Goal: Information Seeking & Learning: Learn about a topic

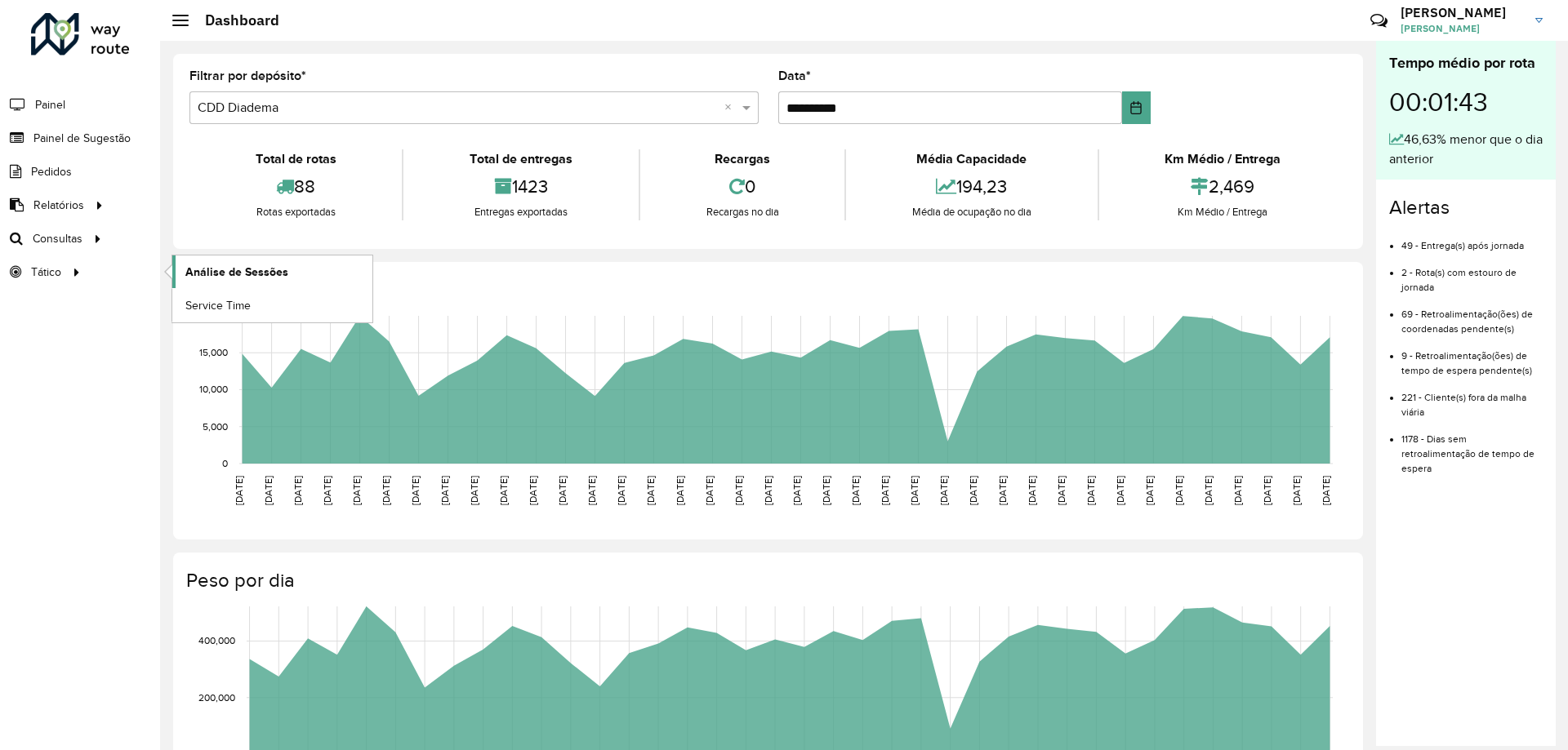
click at [224, 269] on span "Análise de Sessões" at bounding box center [237, 272] width 103 height 17
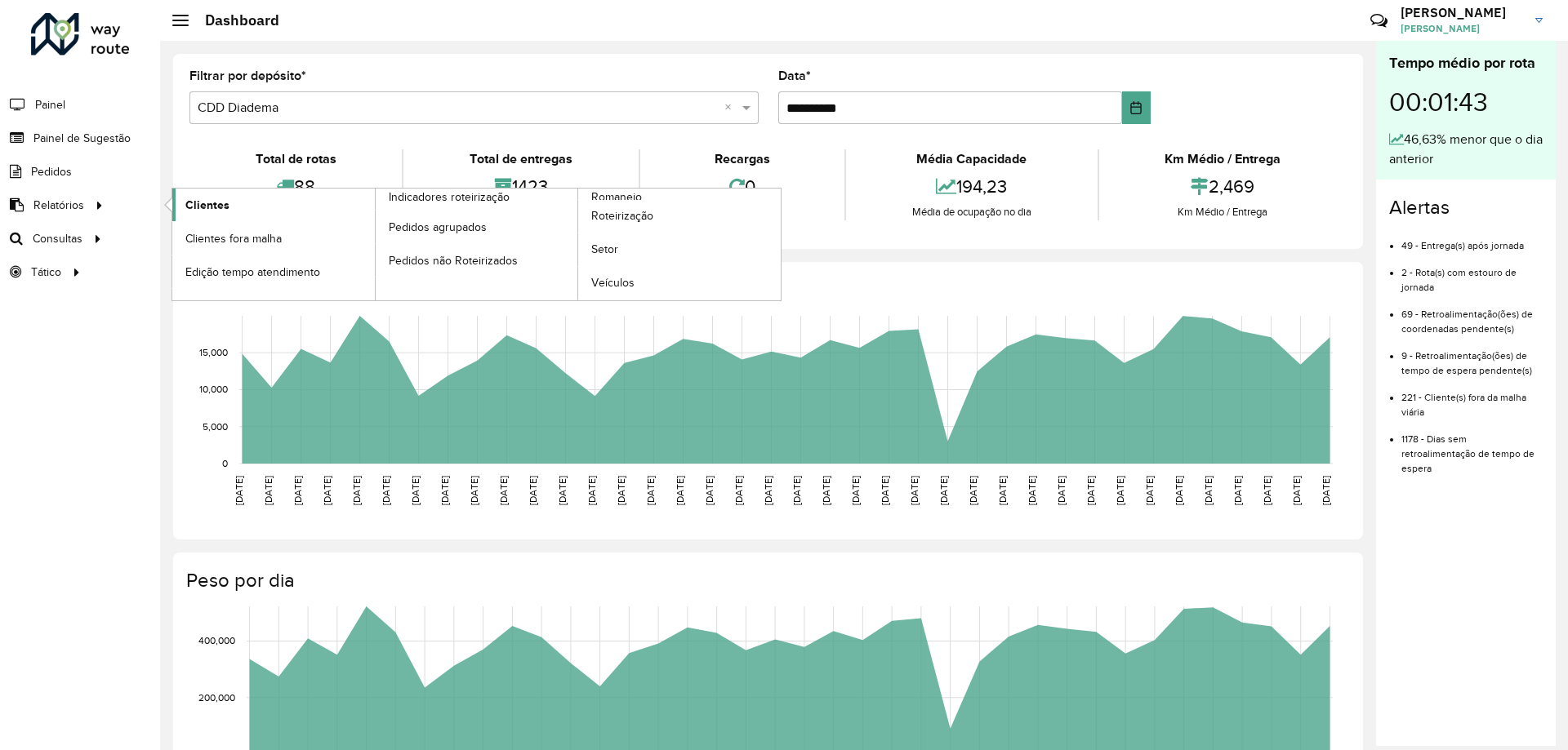
click at [213, 203] on span "Clientes" at bounding box center [207, 205] width 44 height 17
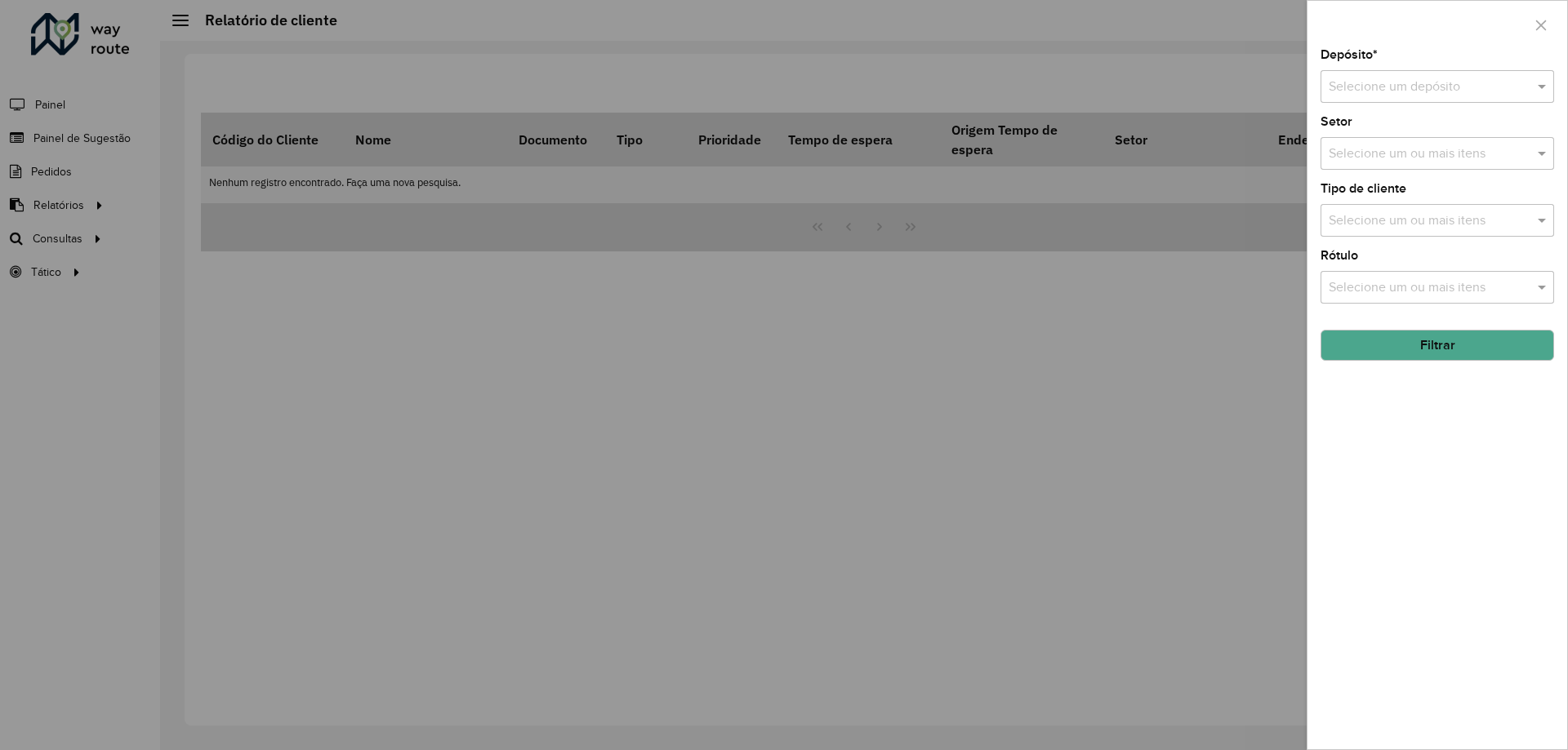
click at [1420, 94] on input "text" at bounding box center [1420, 87] width 185 height 20
click at [1408, 161] on span "CDD Diadema" at bounding box center [1368, 161] width 81 height 14
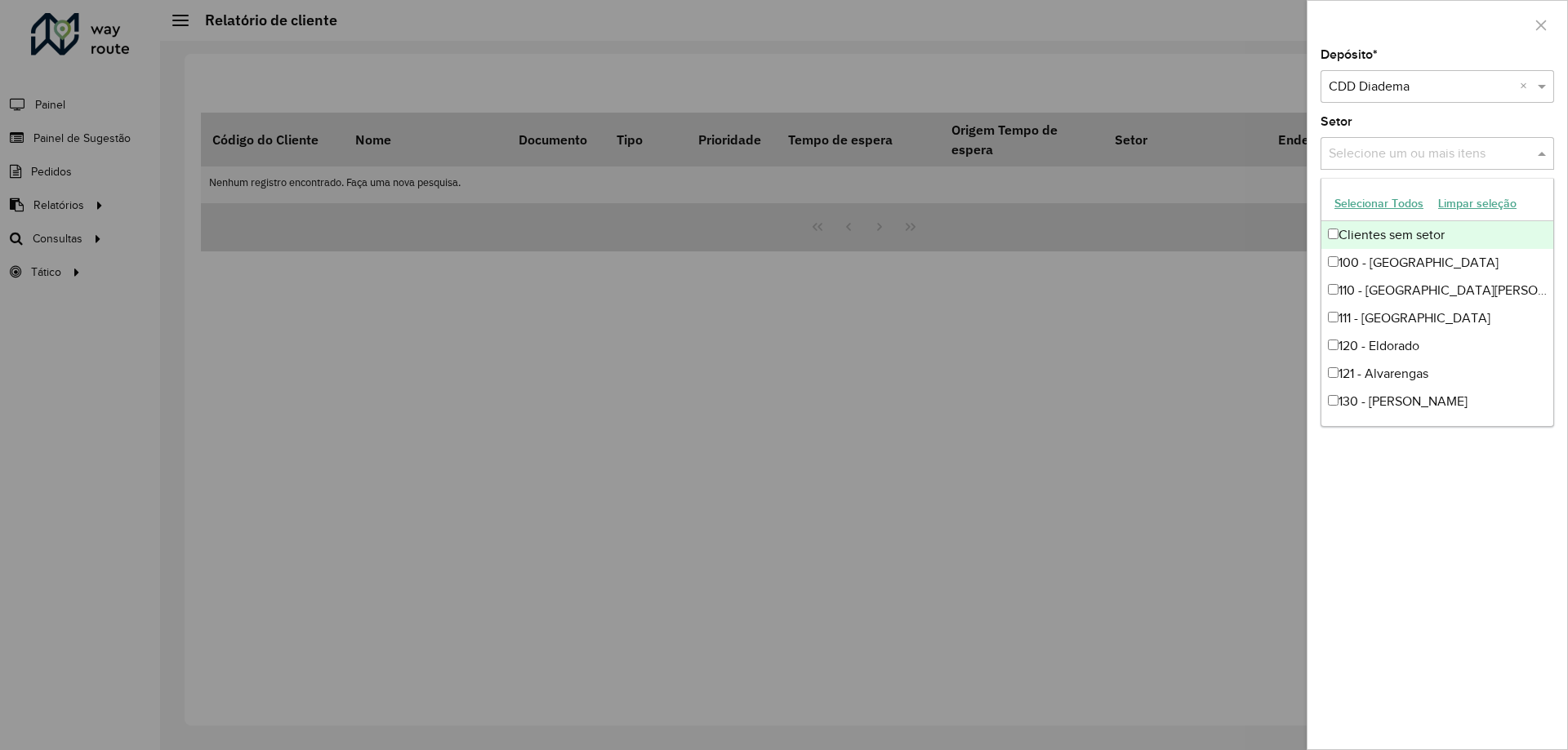
click at [1397, 149] on input "text" at bounding box center [1429, 154] width 209 height 20
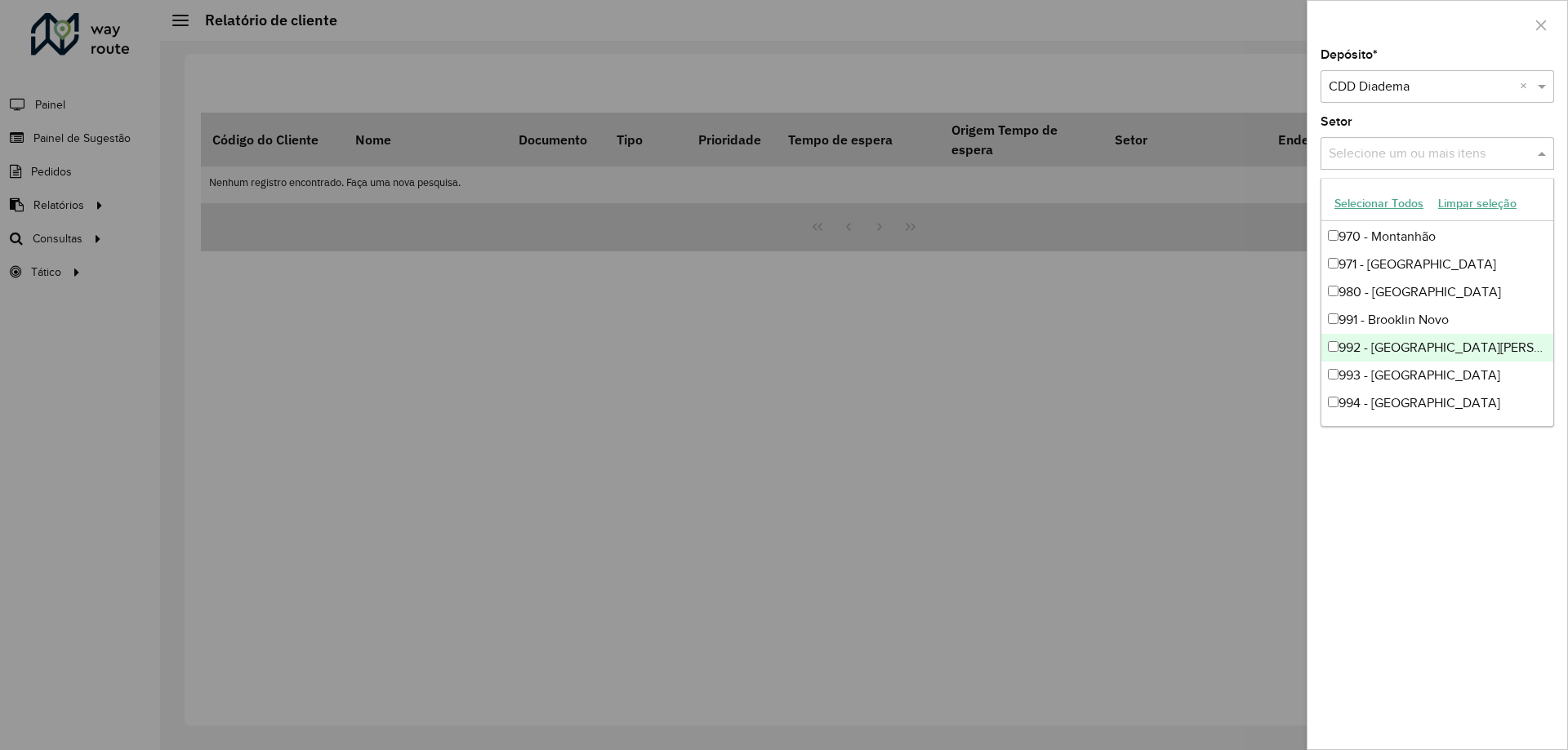
click at [1444, 538] on div "Depósito * Selecione um depósito × CDD Diadema × Setor Selecione um ou mais ite…" at bounding box center [1437, 399] width 260 height 700
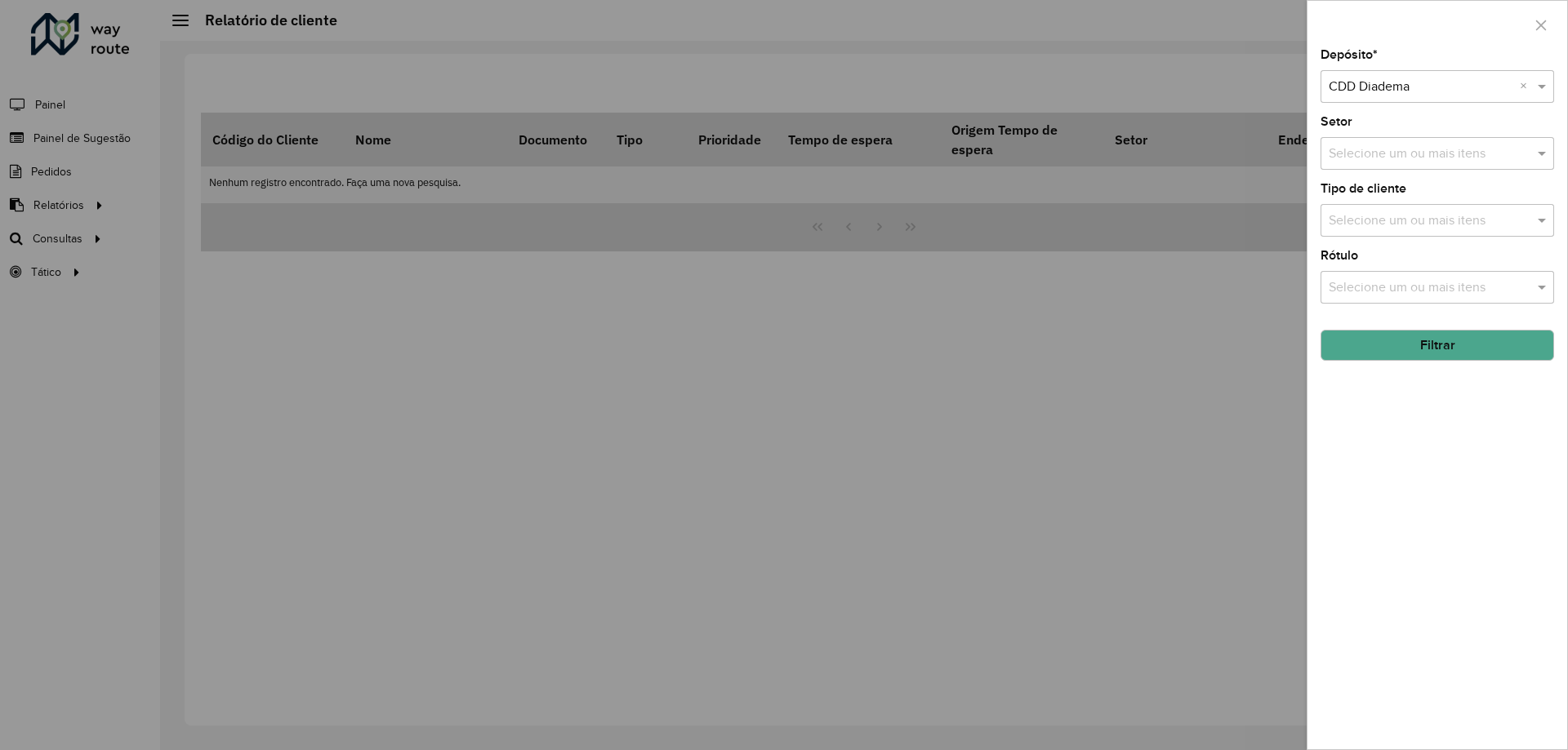
click at [1421, 220] on input "text" at bounding box center [1429, 221] width 209 height 20
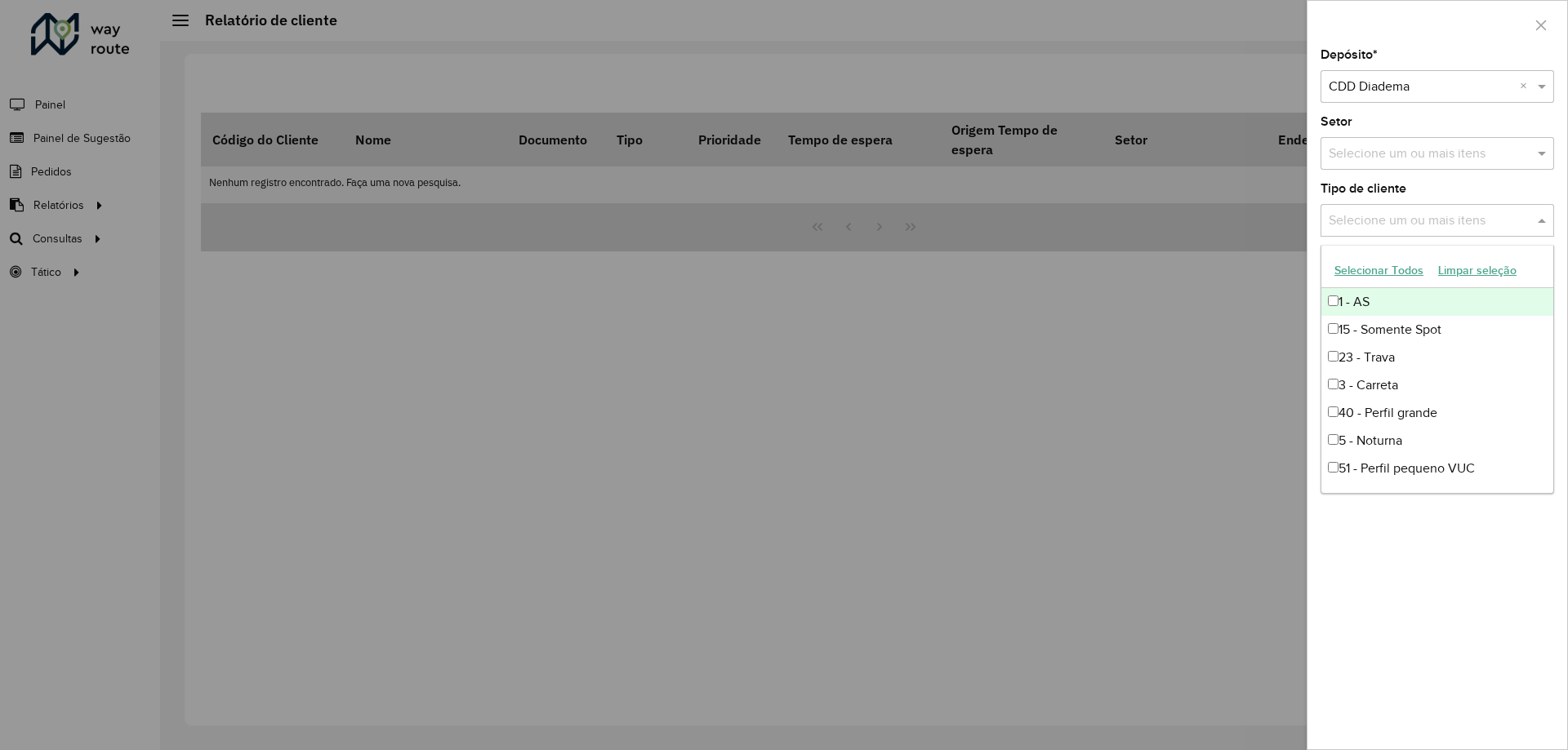
click at [1421, 220] on input "text" at bounding box center [1429, 221] width 209 height 20
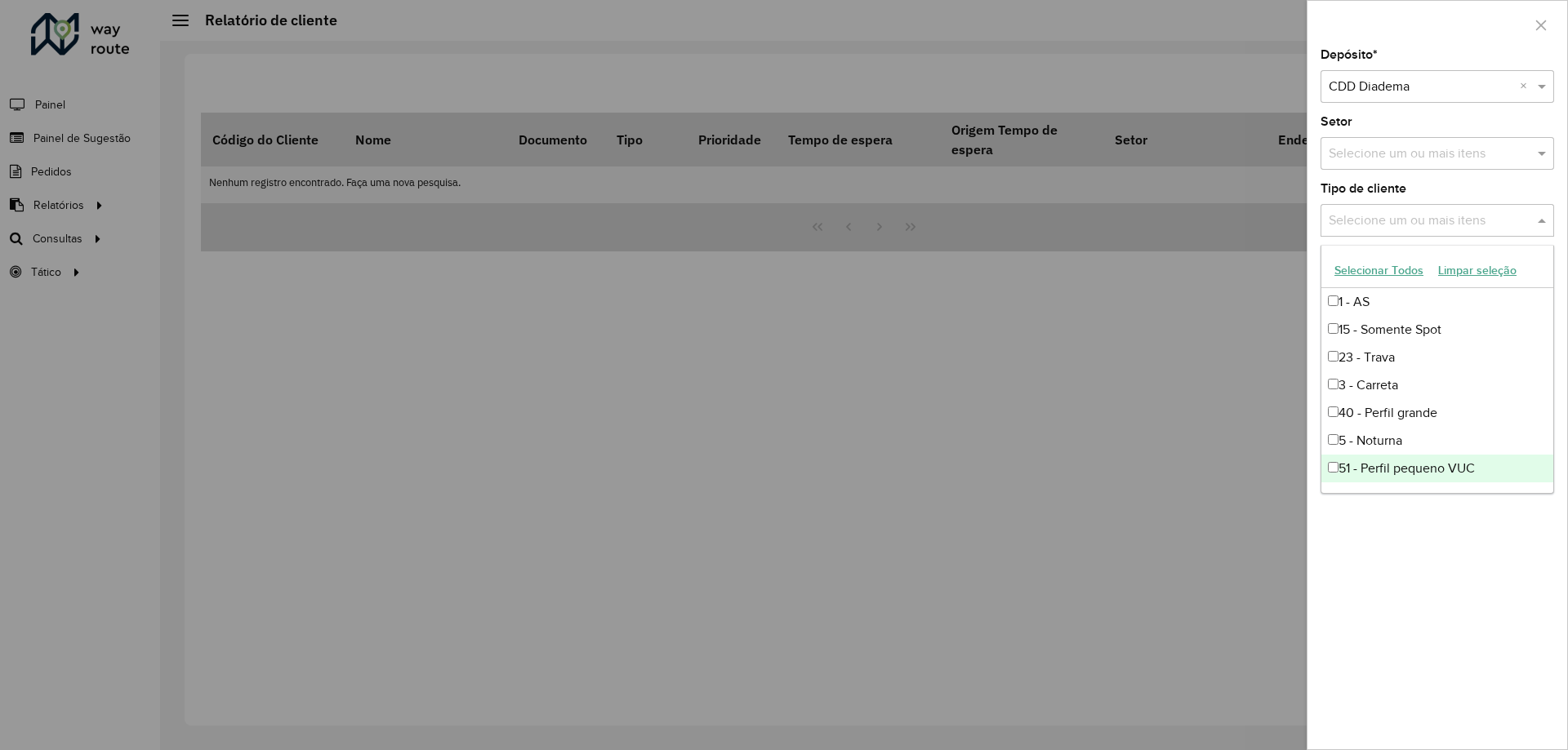
click at [1492, 643] on div "Depósito * Selecione um depósito × CDD Diadema × Setor Selecione um ou mais ite…" at bounding box center [1437, 399] width 260 height 700
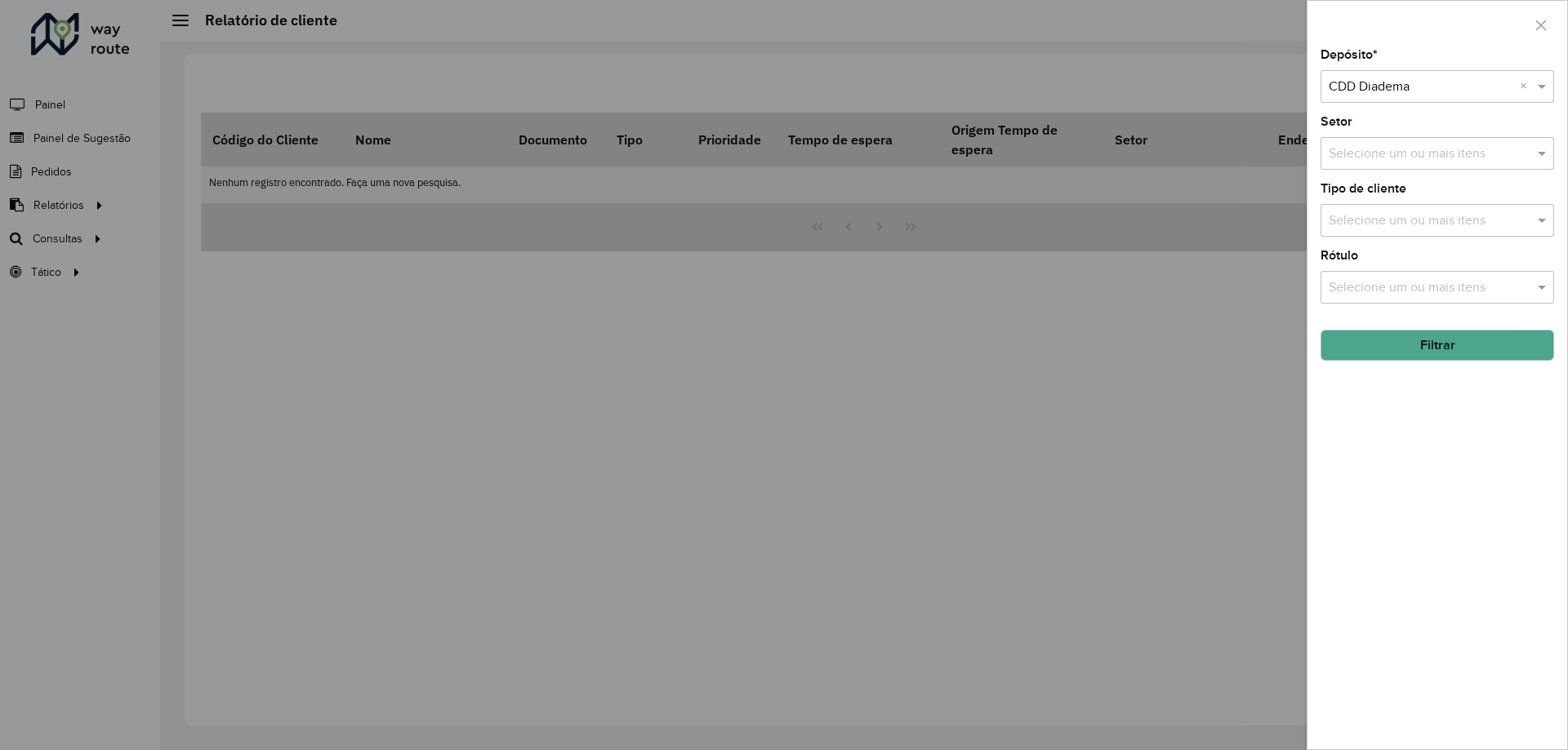
click at [1408, 284] on input "text" at bounding box center [1429, 287] width 209 height 20
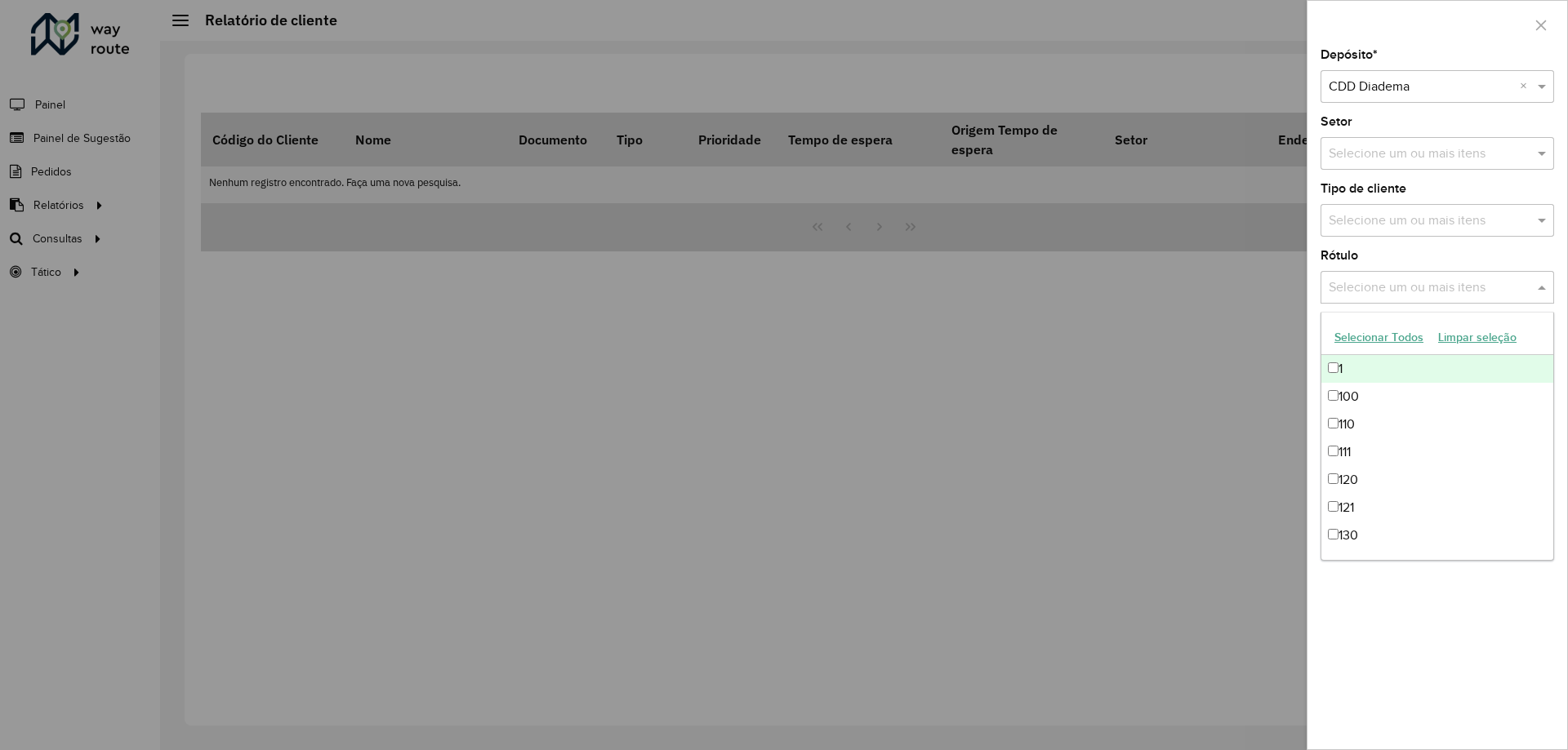
click at [1408, 284] on input "text" at bounding box center [1429, 287] width 209 height 20
click at [1480, 655] on div "Depósito * Selecione um depósito × CDD Diadema × Setor Selecione um ou mais ite…" at bounding box center [1437, 399] width 260 height 700
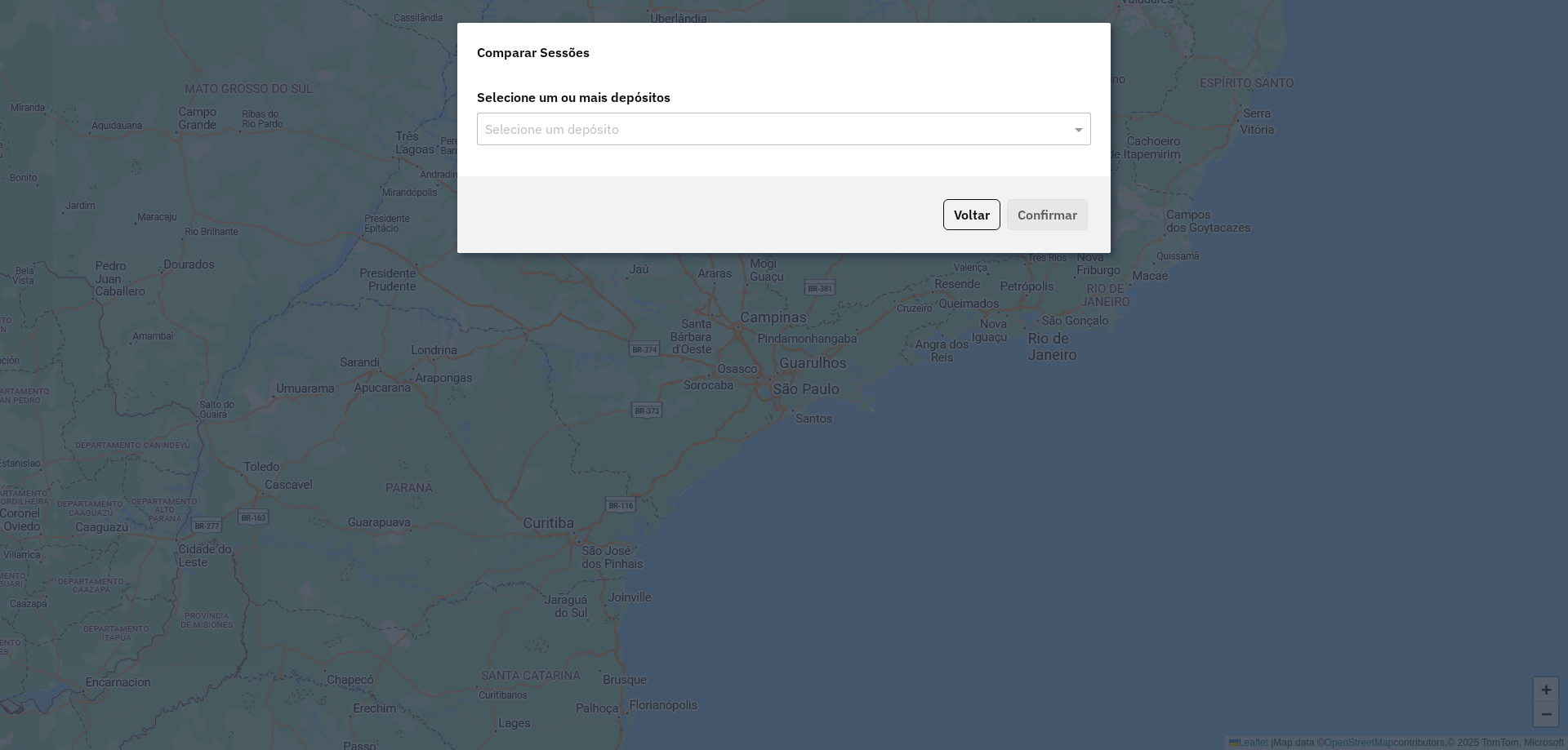
click at [911, 125] on input "text" at bounding box center [775, 130] width 590 height 20
type input "*"
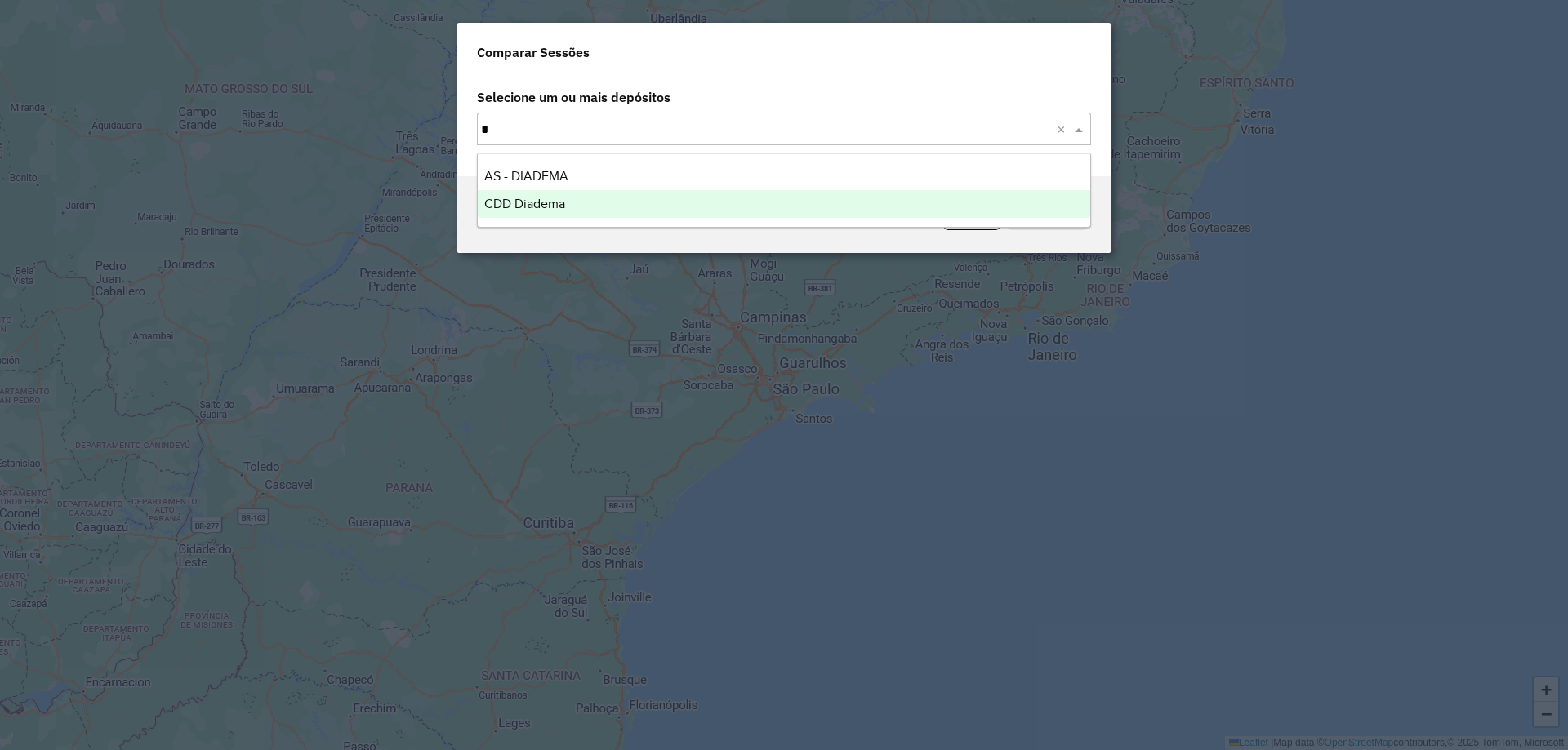
click at [613, 200] on div "CDD Diadema" at bounding box center [784, 204] width 613 height 27
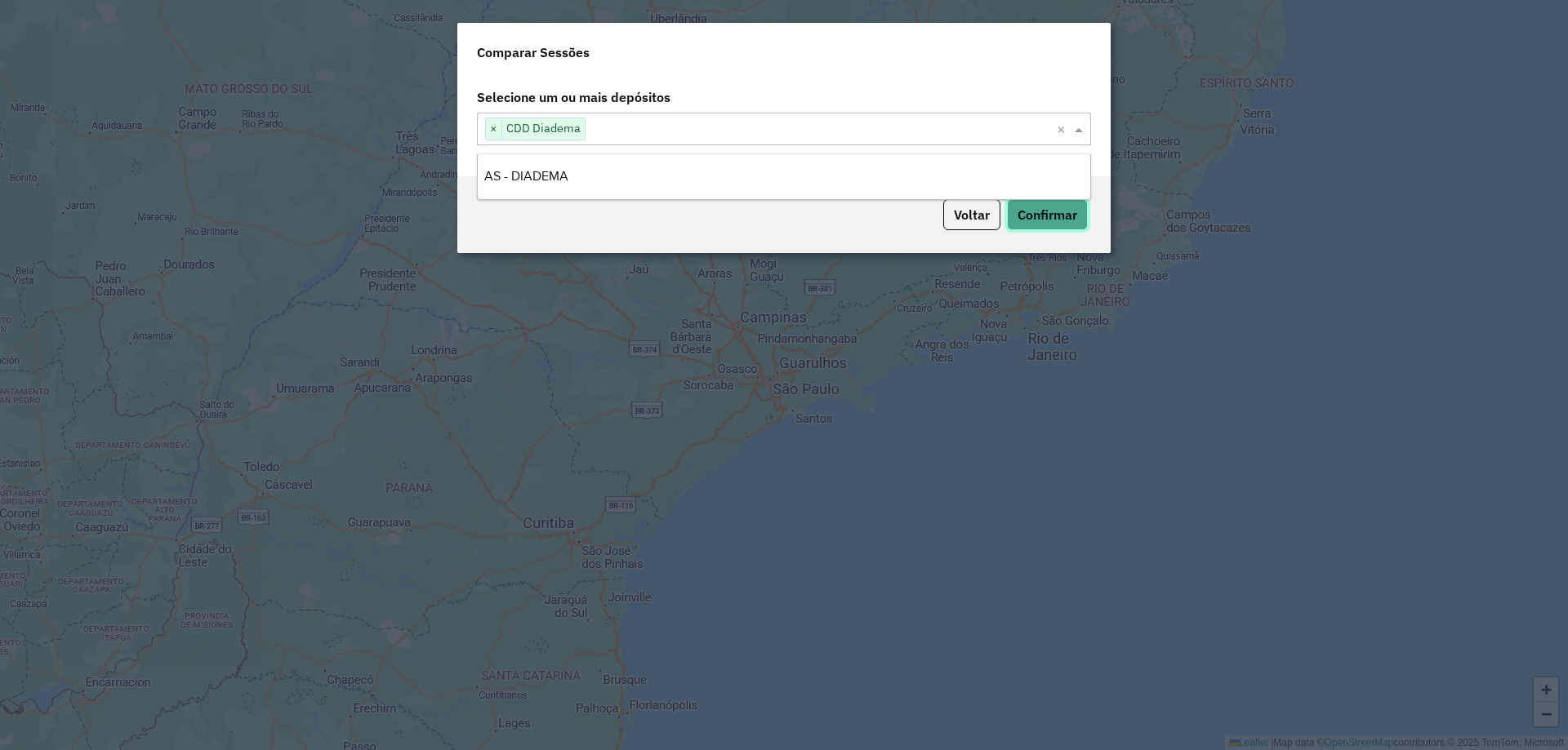
click at [1072, 223] on button "Confirmar" at bounding box center [1047, 215] width 81 height 31
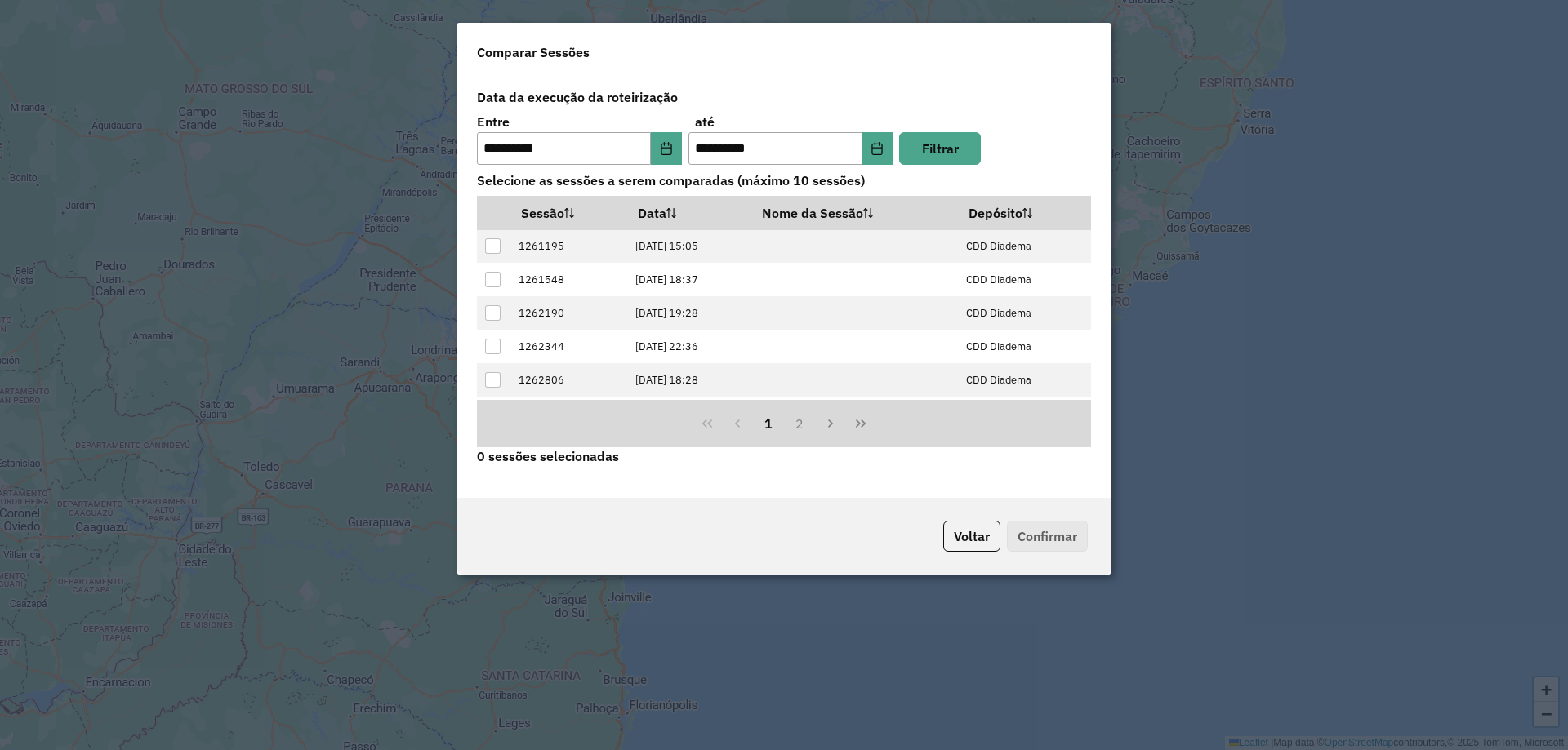
scroll to position [165, 0]
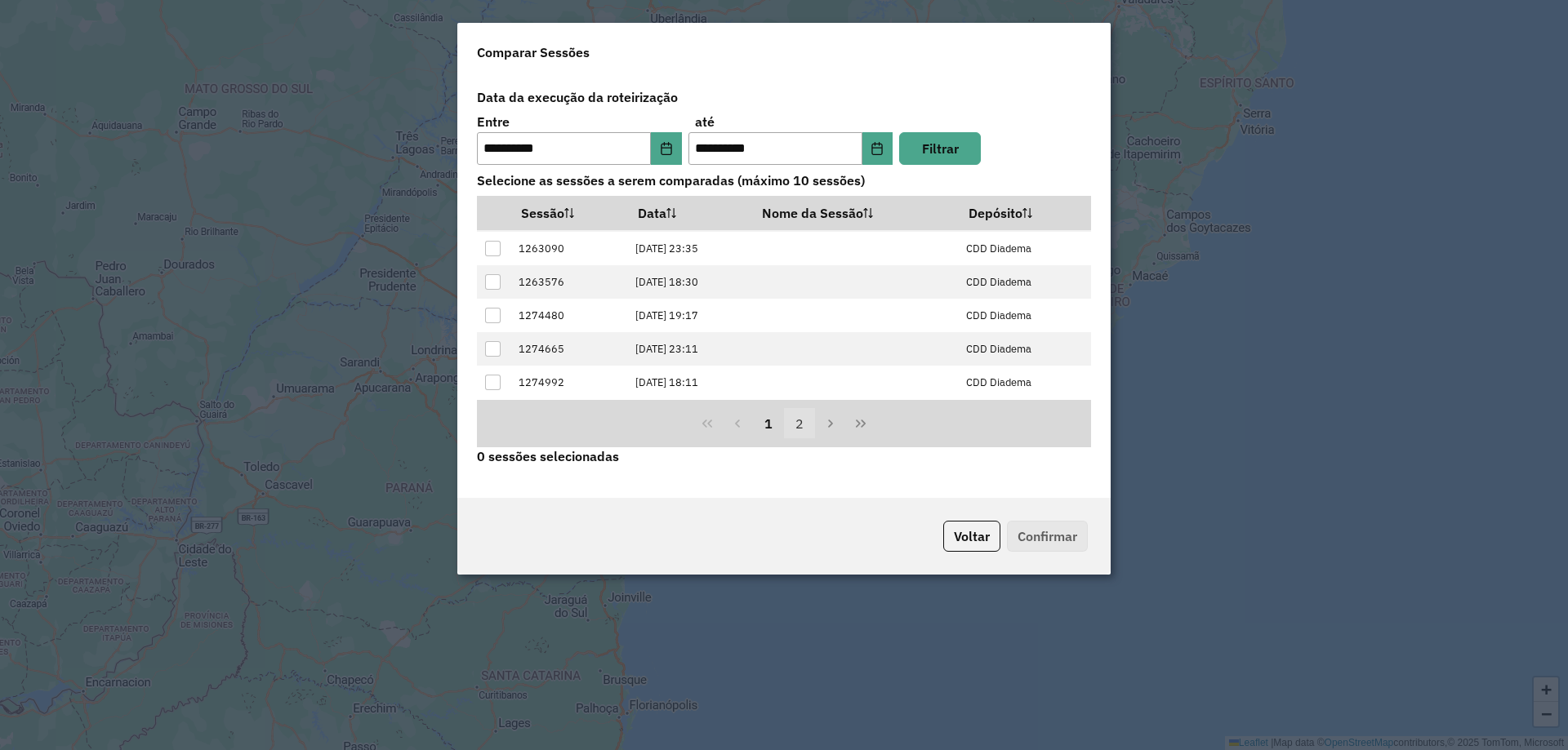
click at [806, 423] on button "2" at bounding box center [799, 424] width 31 height 31
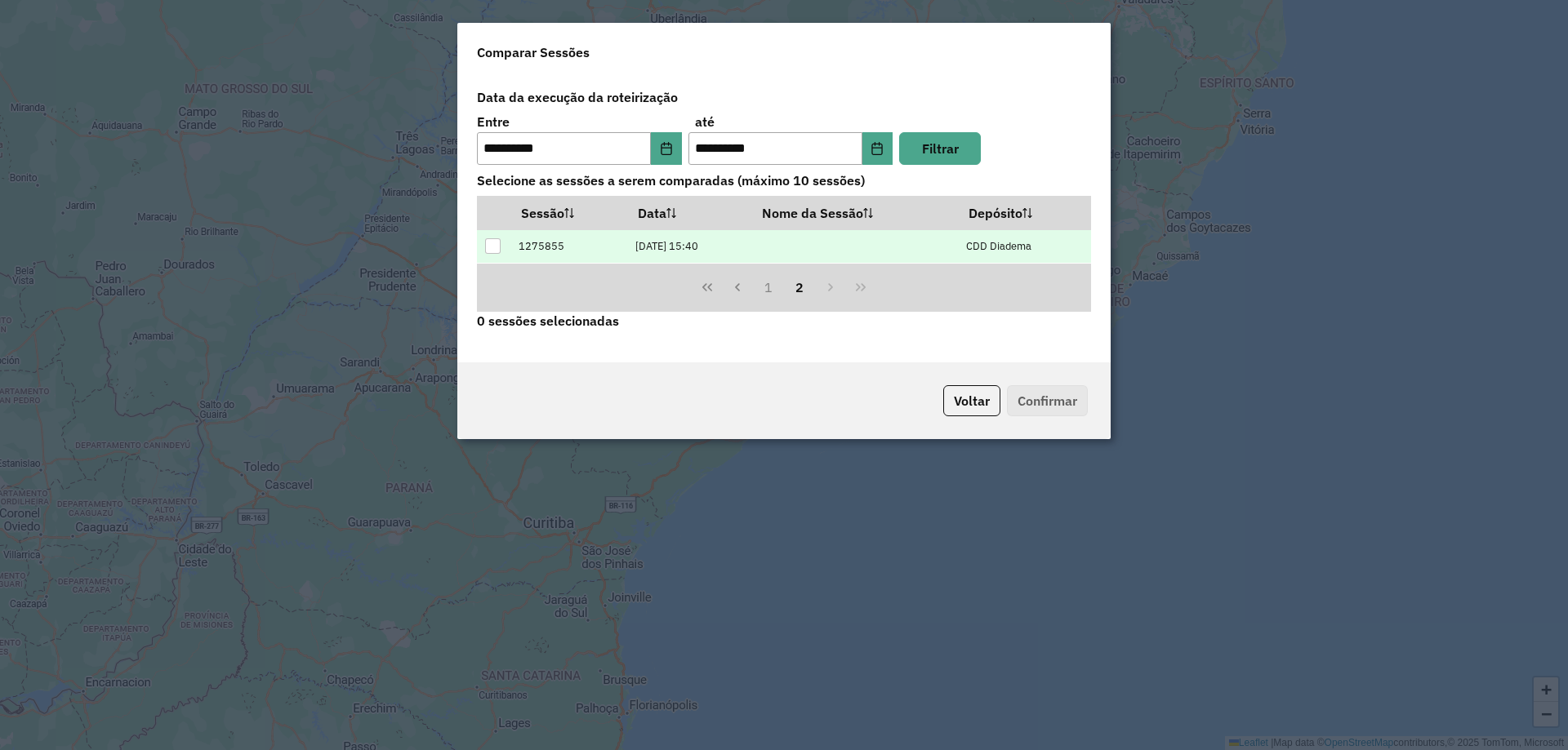
click at [490, 245] on div at bounding box center [493, 246] width 15 height 15
click at [1042, 418] on div "Voltar Confirmar" at bounding box center [784, 400] width 653 height 76
click at [1051, 400] on button "Confirmar" at bounding box center [1047, 401] width 81 height 31
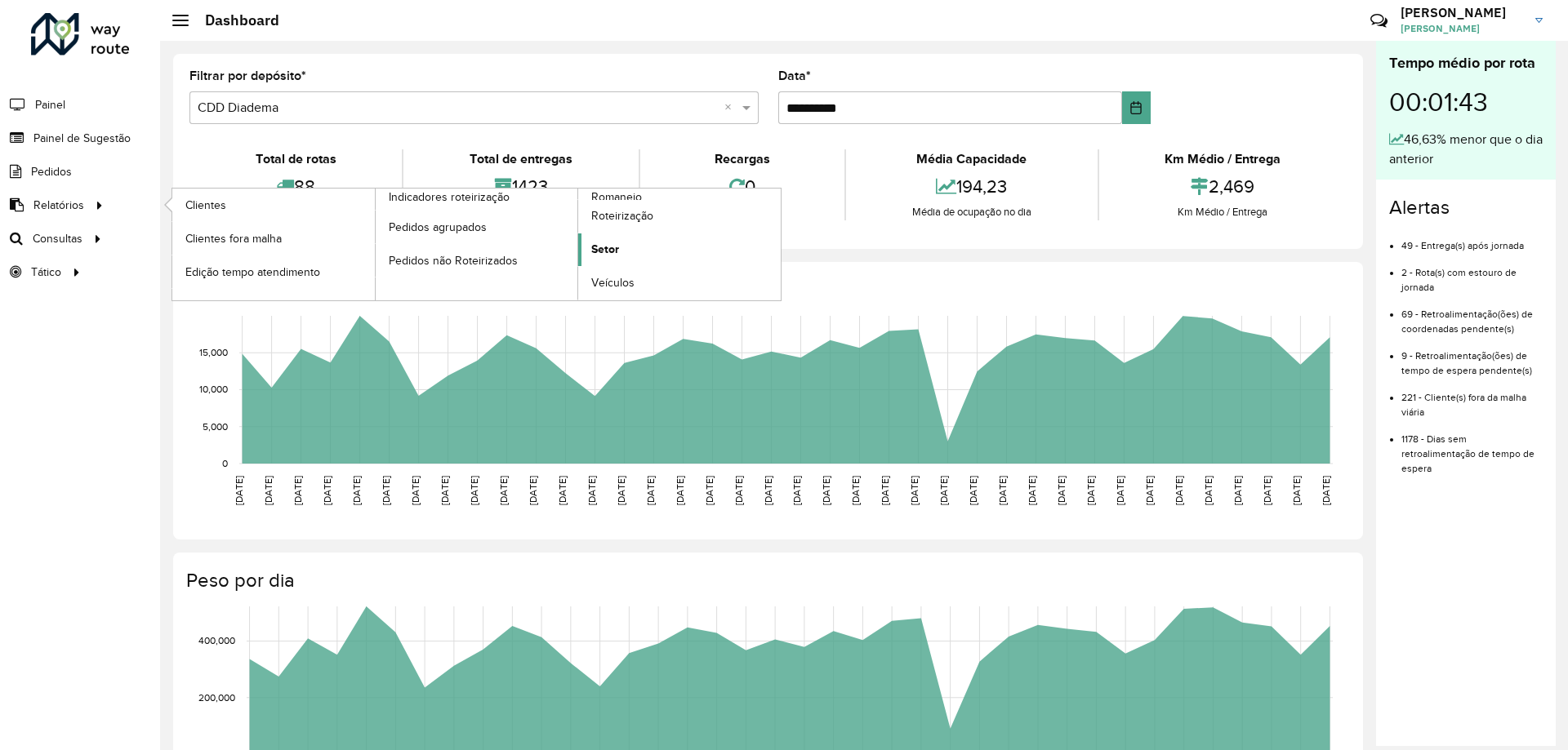
click at [632, 242] on link "Setor" at bounding box center [680, 250] width 203 height 33
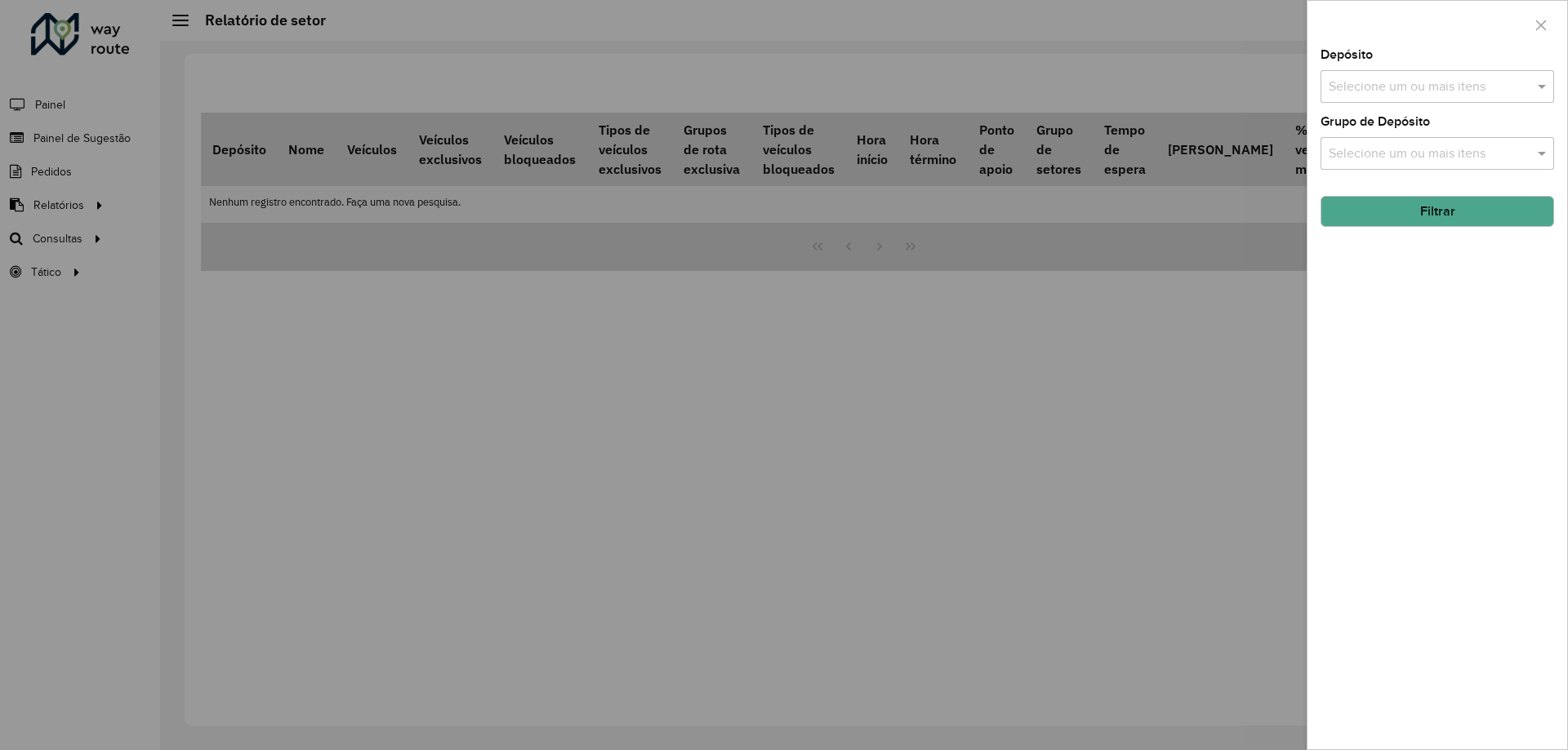
click at [89, 224] on div at bounding box center [784, 375] width 1568 height 750
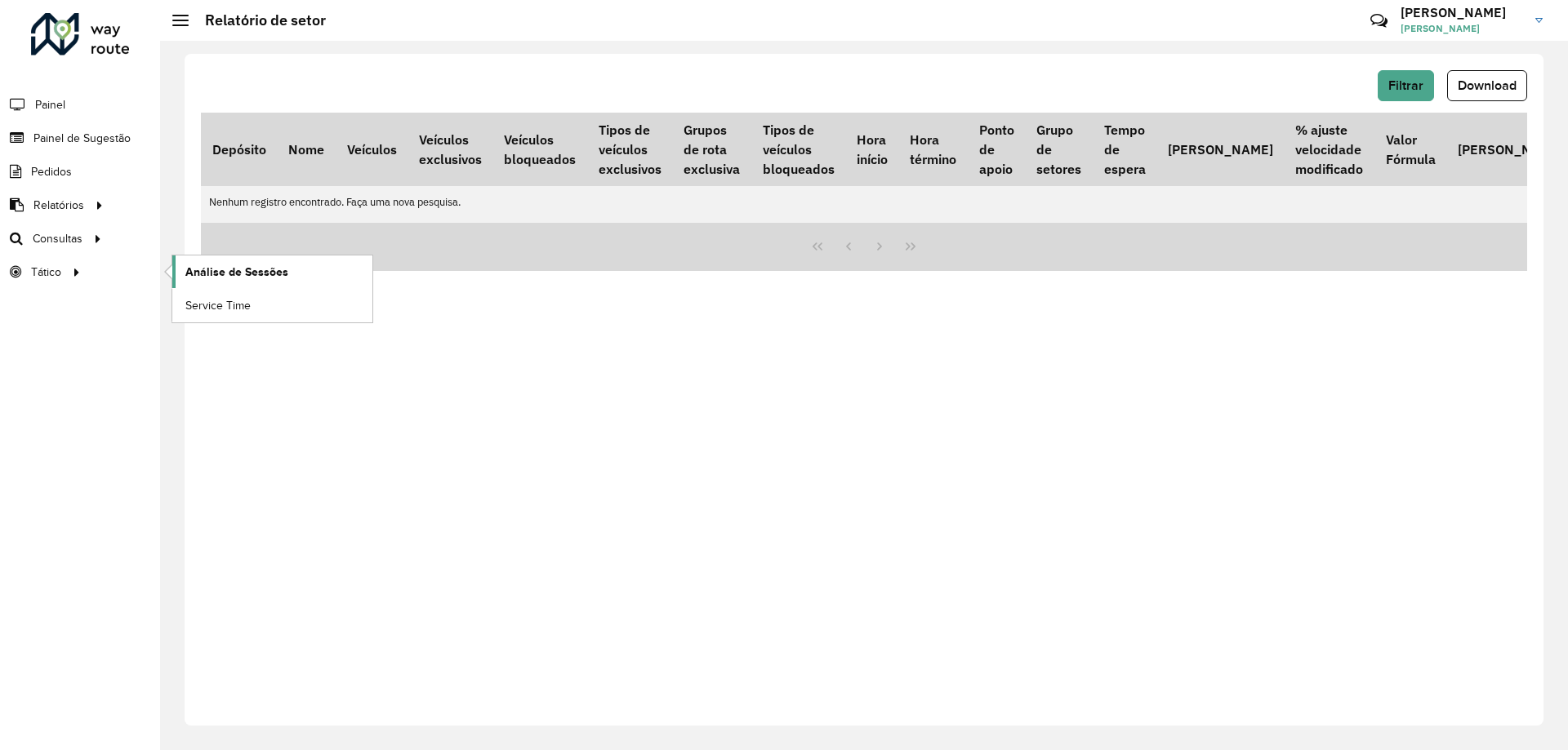
click at [259, 276] on span "Análise de Sessões" at bounding box center [237, 272] width 103 height 17
click at [215, 268] on span "Setores" at bounding box center [205, 272] width 40 height 17
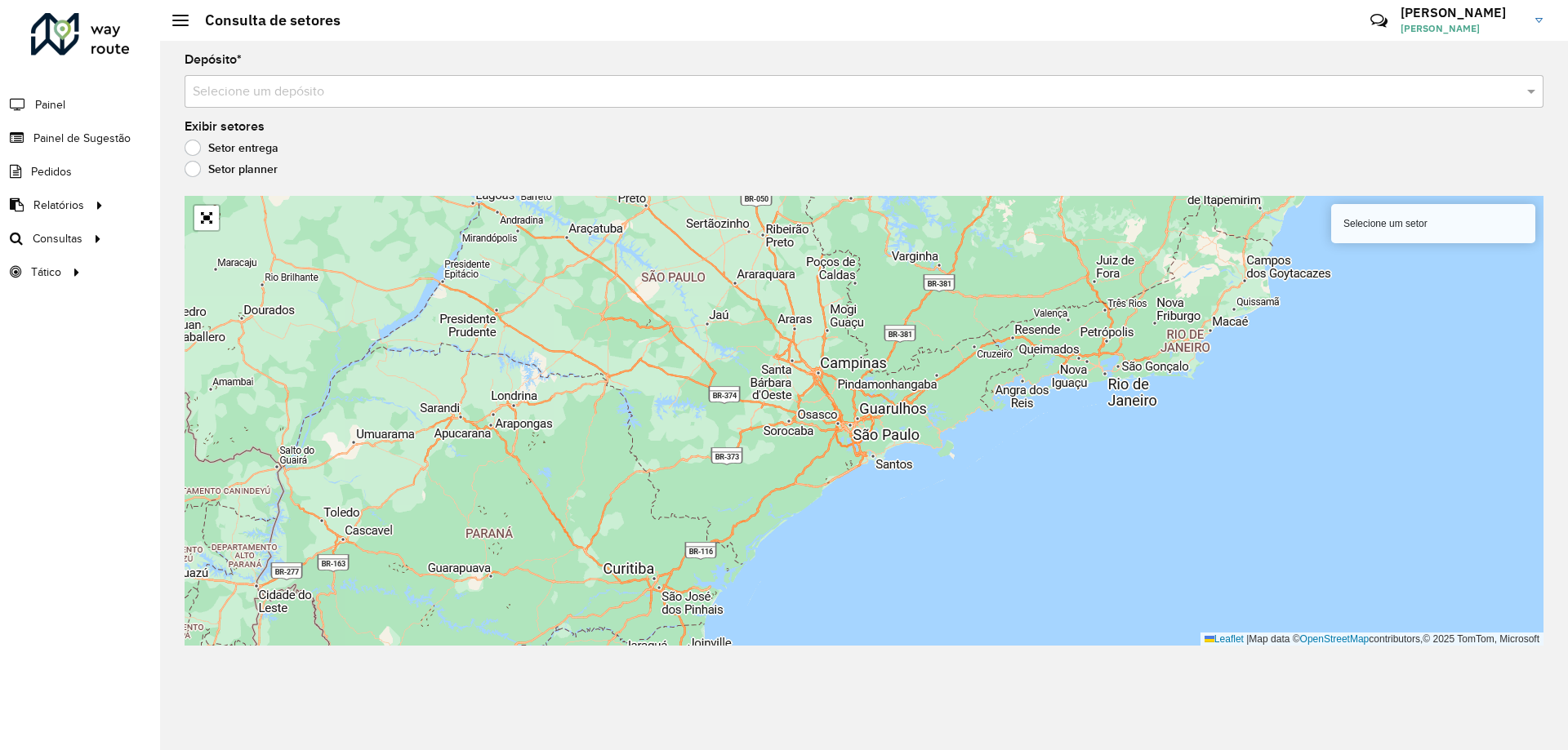
click at [348, 80] on div "Selecione um depósito" at bounding box center [863, 92] width 1359 height 33
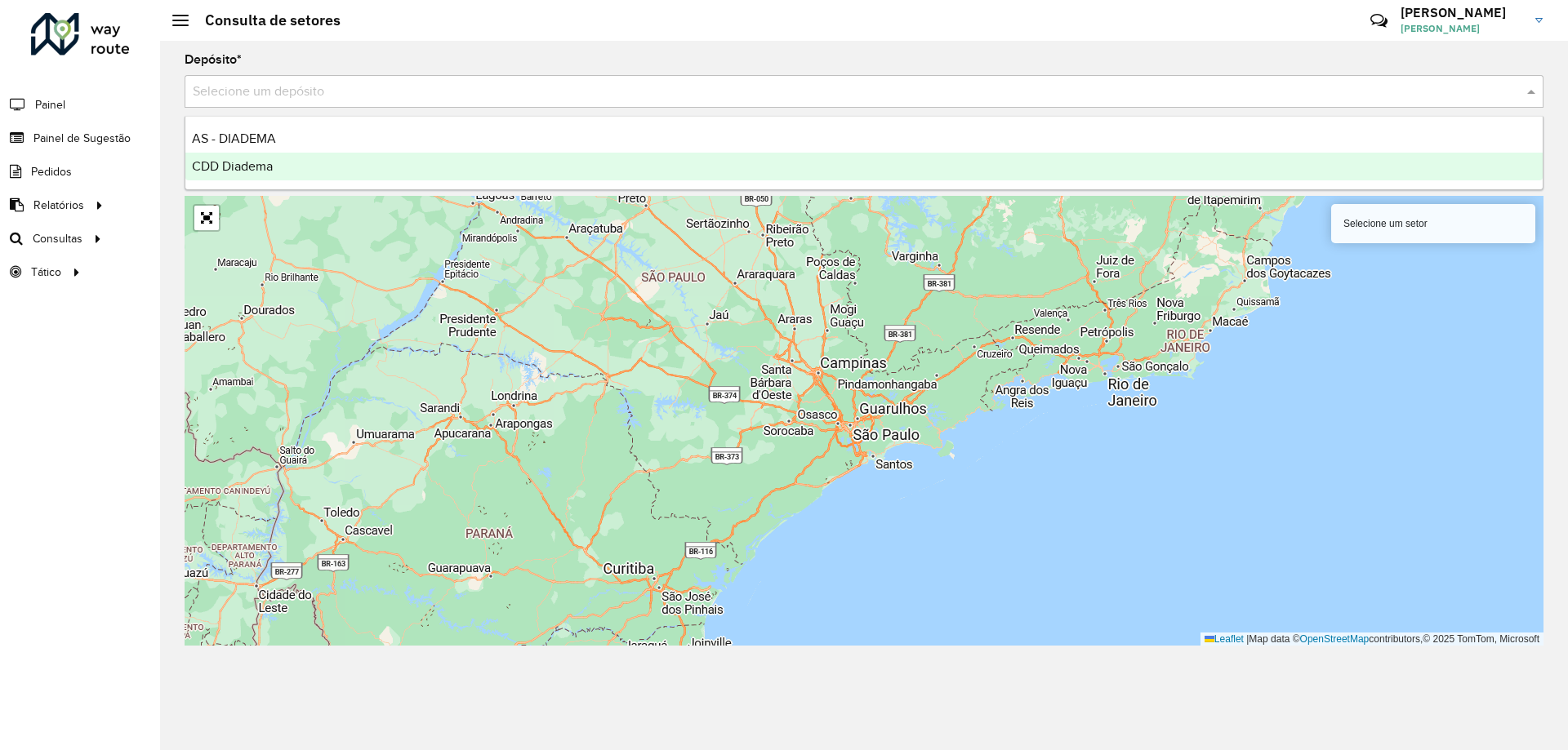
click at [296, 160] on div "CDD Diadema" at bounding box center [863, 166] width 1357 height 27
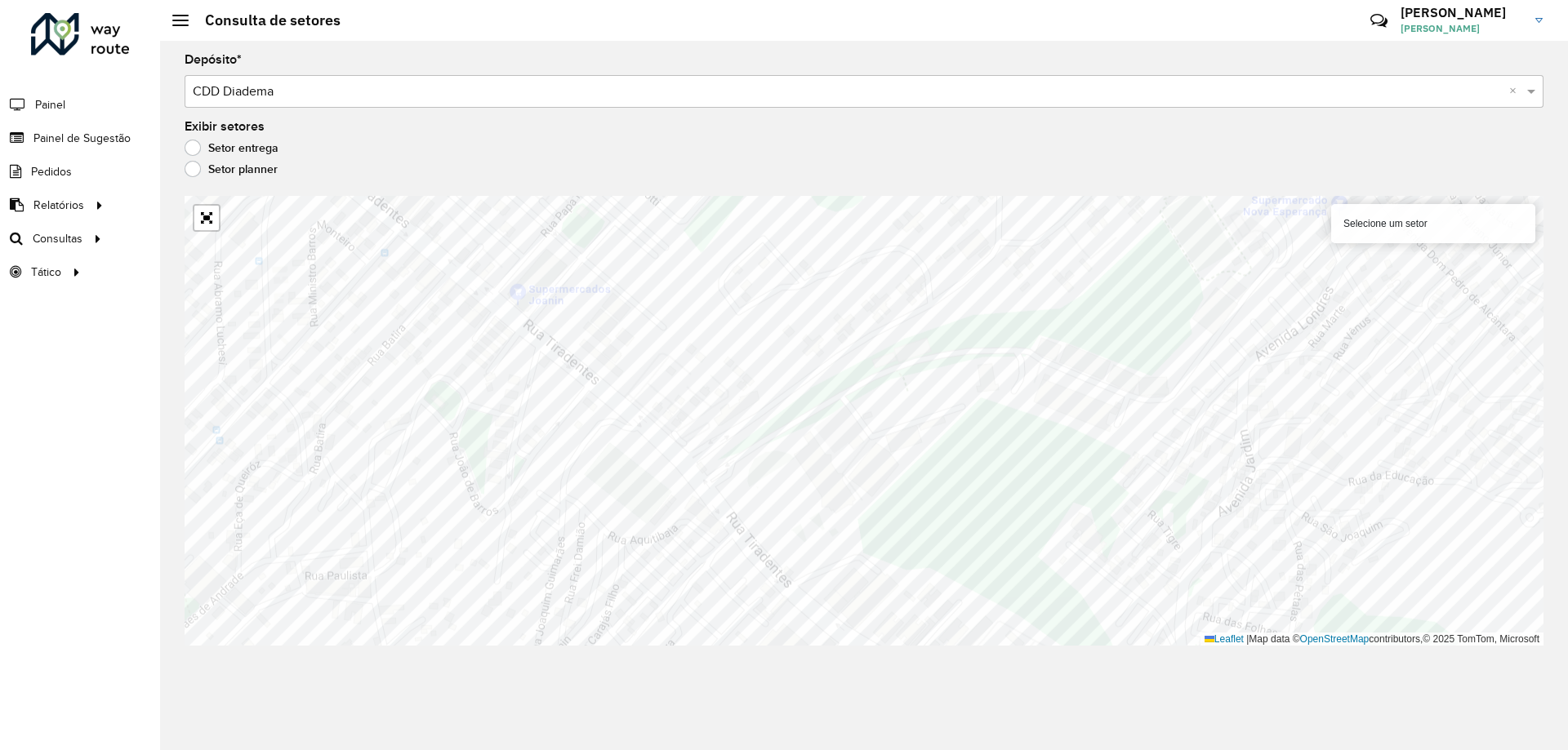
click at [1377, 223] on div "Selecione um setor" at bounding box center [1433, 224] width 204 height 39
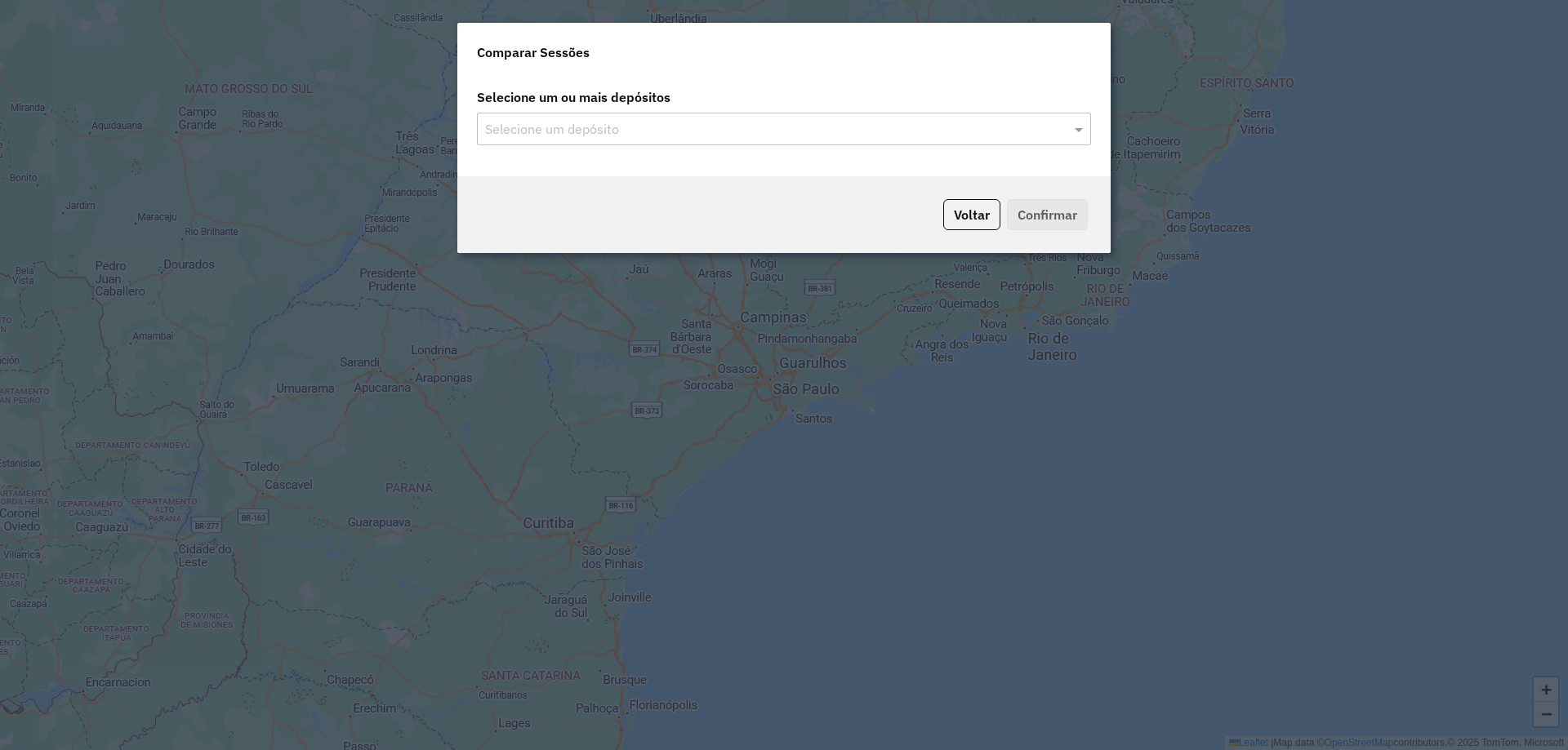
click at [905, 131] on input "text" at bounding box center [775, 130] width 590 height 20
click at [1077, 130] on span at bounding box center [1081, 129] width 21 height 20
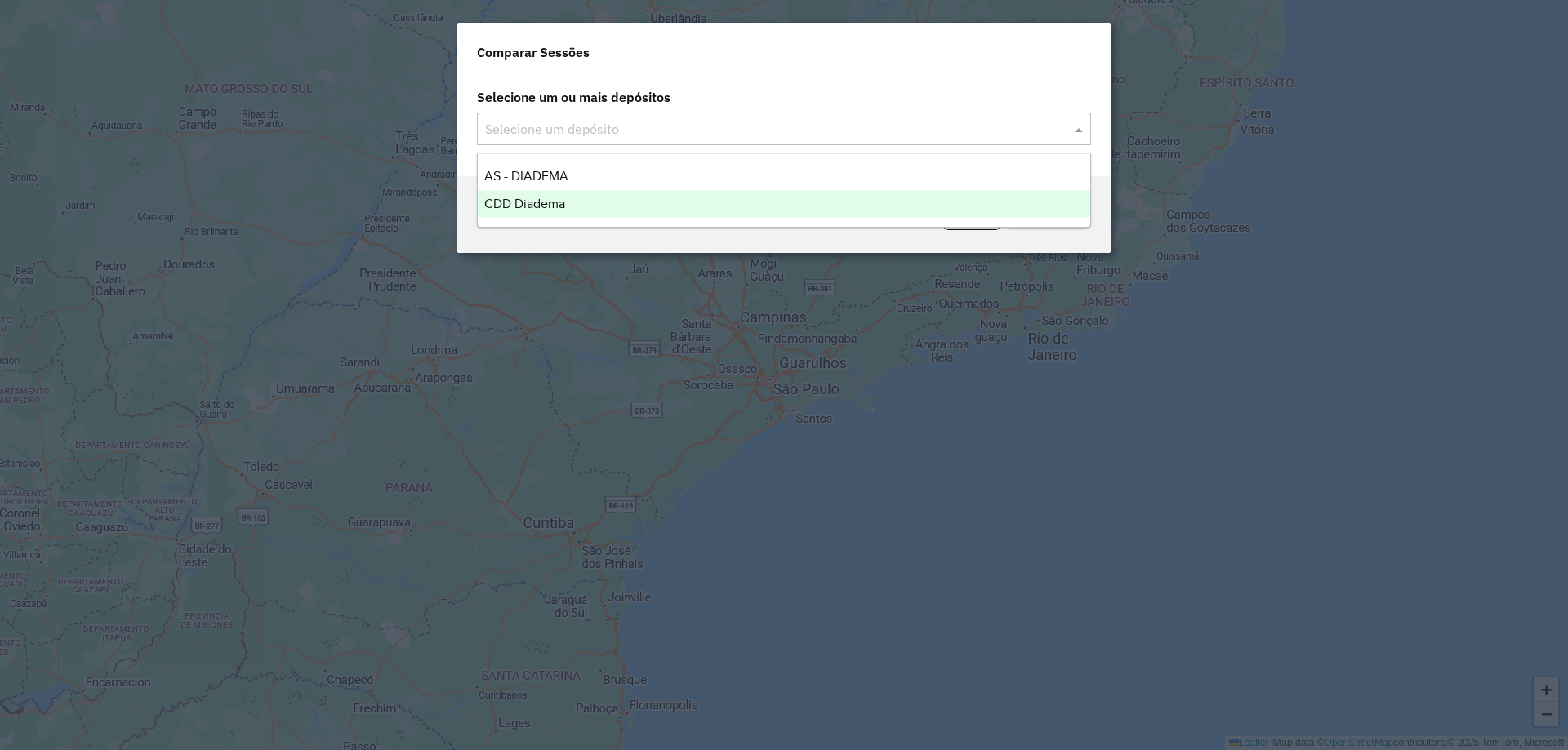
click at [607, 215] on div "CDD Diadema" at bounding box center [784, 204] width 613 height 27
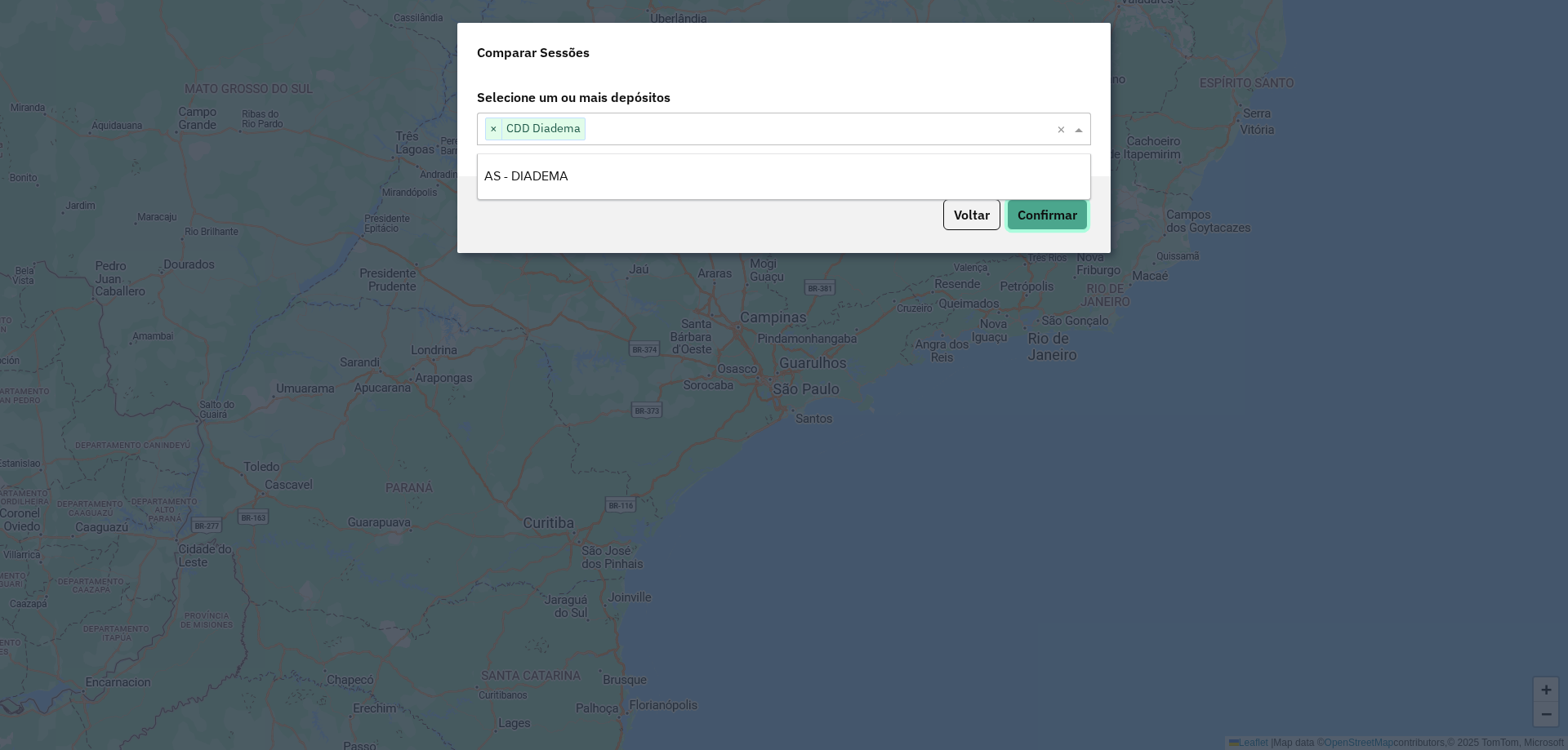
click at [1047, 210] on button "Confirmar" at bounding box center [1047, 215] width 81 height 31
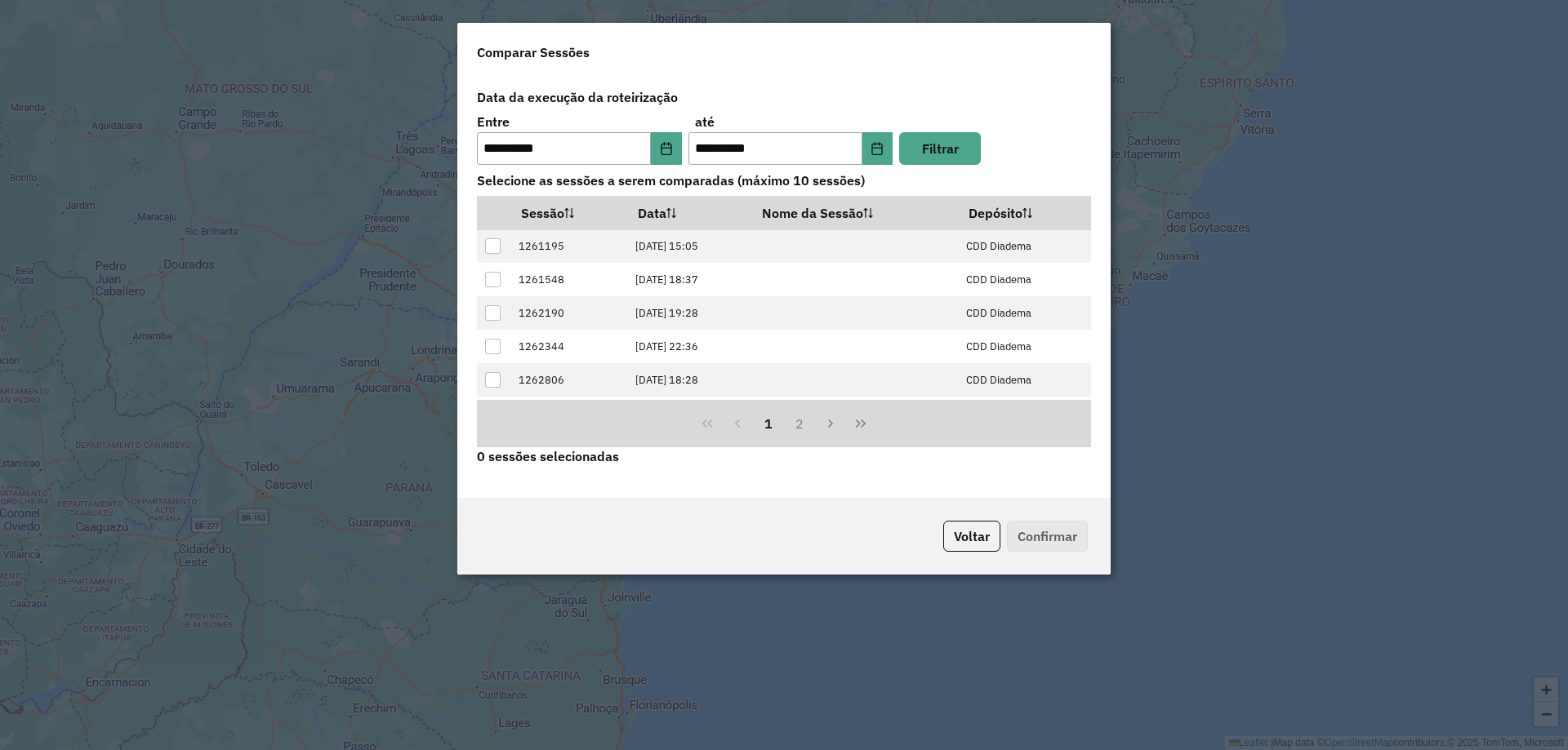
scroll to position [165, 0]
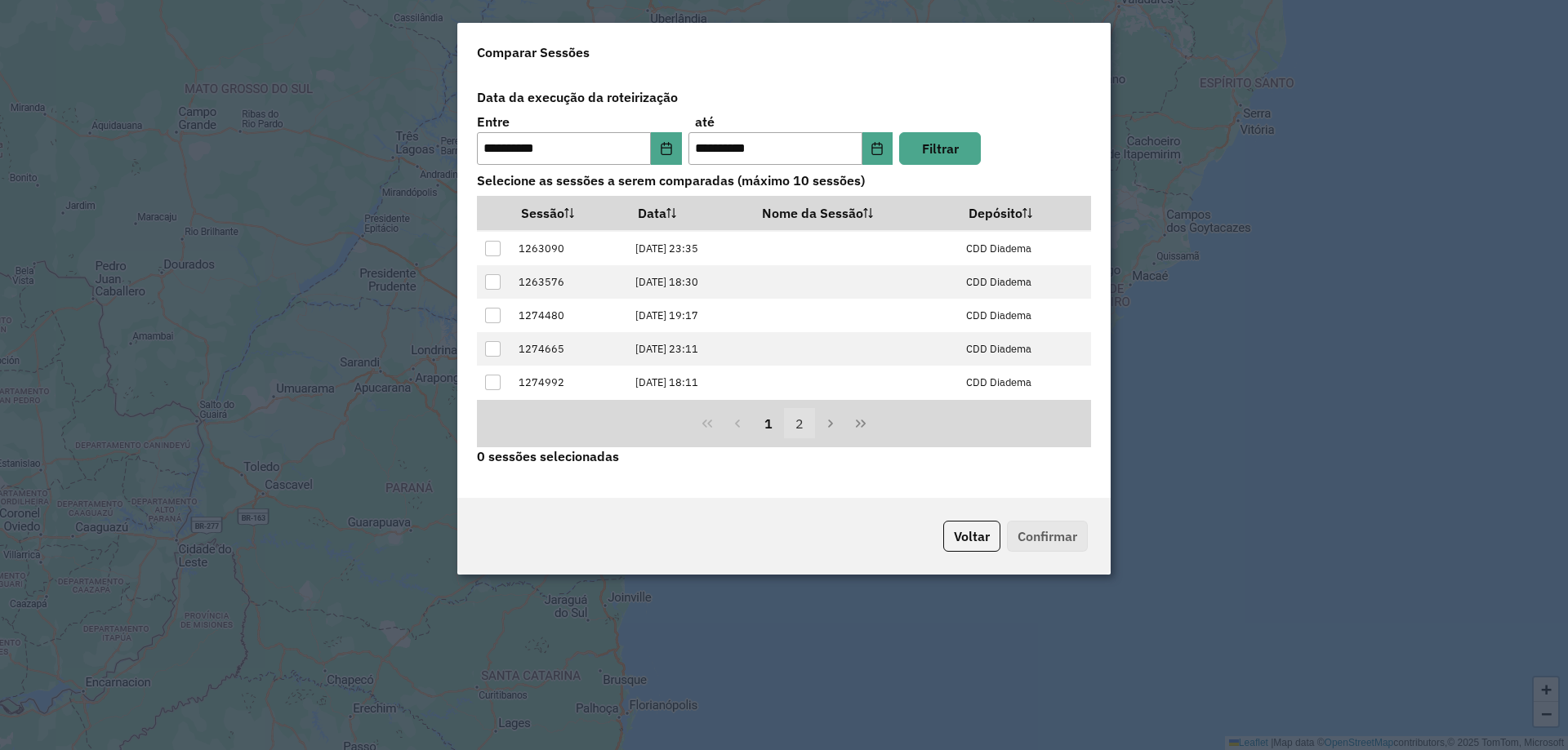
click at [807, 427] on button "2" at bounding box center [799, 424] width 31 height 31
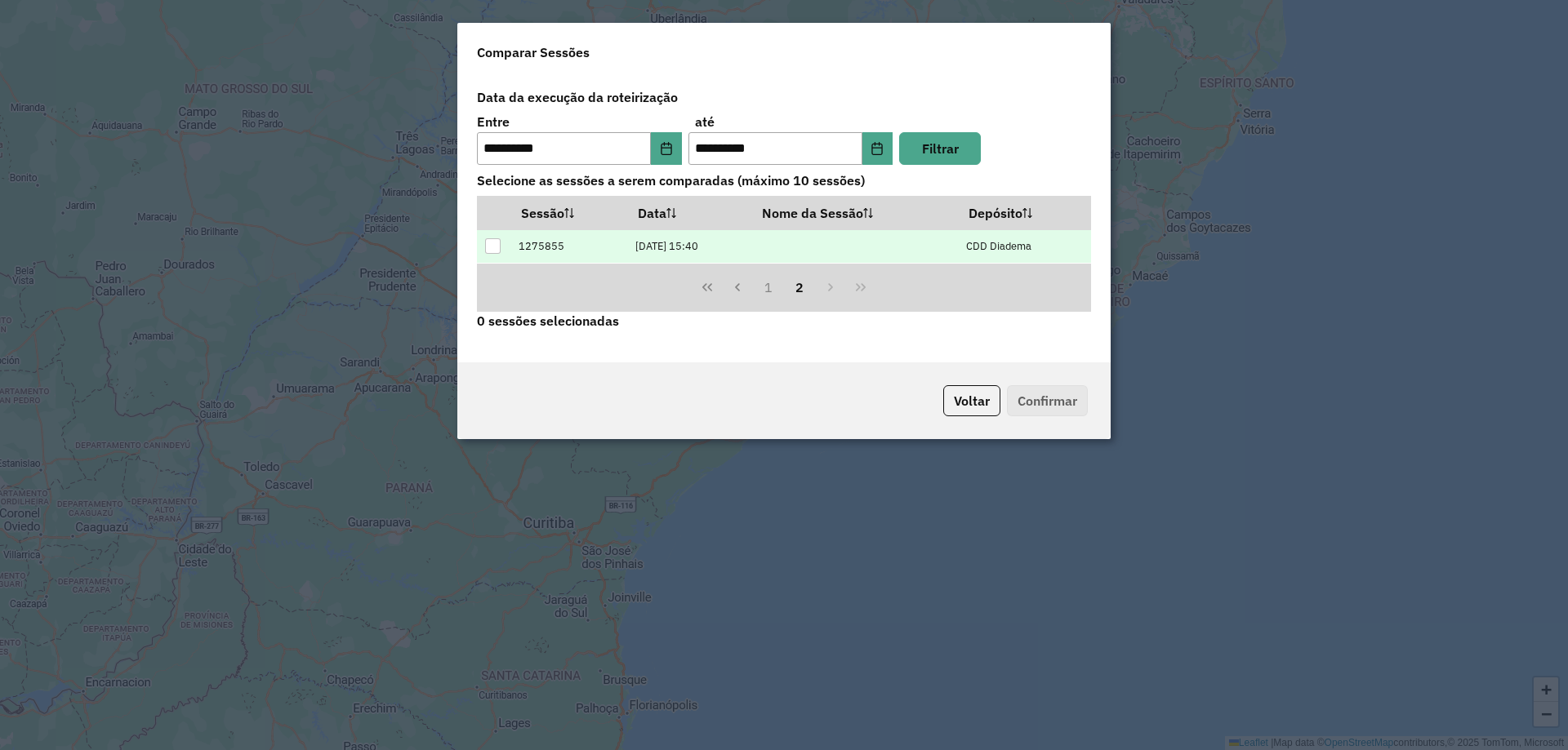
click at [491, 241] on div at bounding box center [493, 246] width 15 height 15
click at [1045, 412] on button "Confirmar" at bounding box center [1047, 401] width 81 height 31
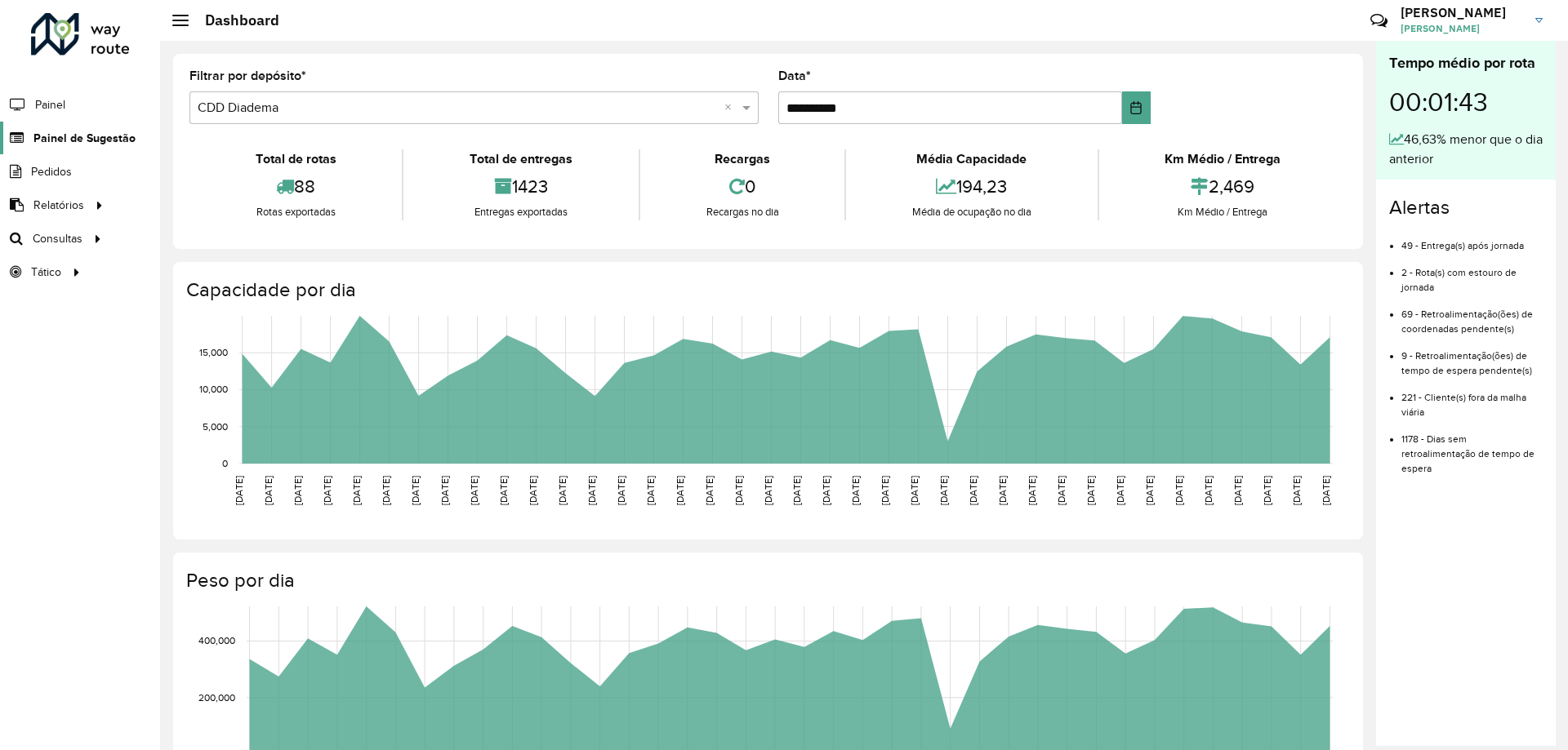
click at [98, 137] on span "Painel de Sugestão" at bounding box center [84, 138] width 102 height 17
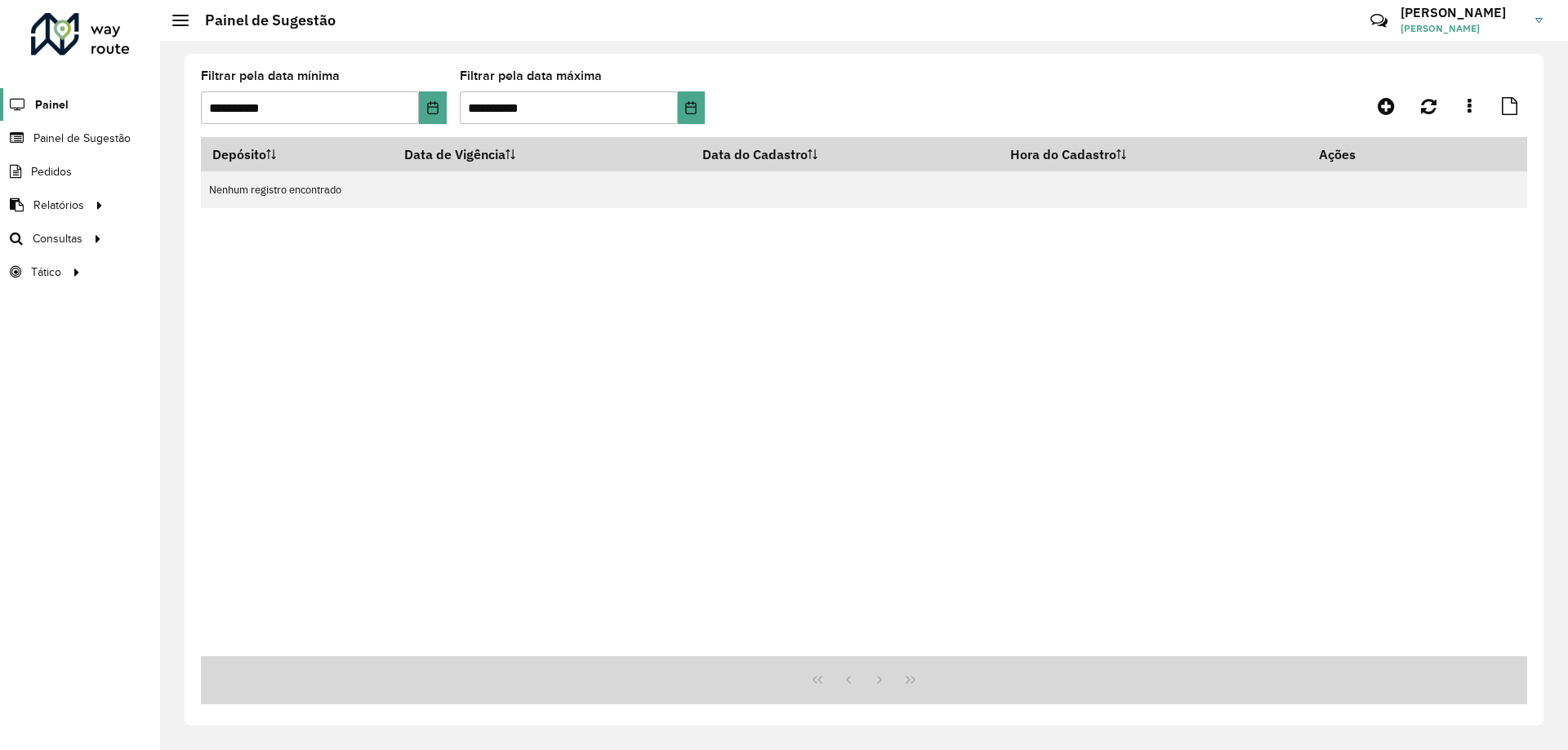
click at [50, 92] on link "Painel" at bounding box center [34, 105] width 69 height 33
click at [203, 274] on span "Setores" at bounding box center [205, 272] width 40 height 17
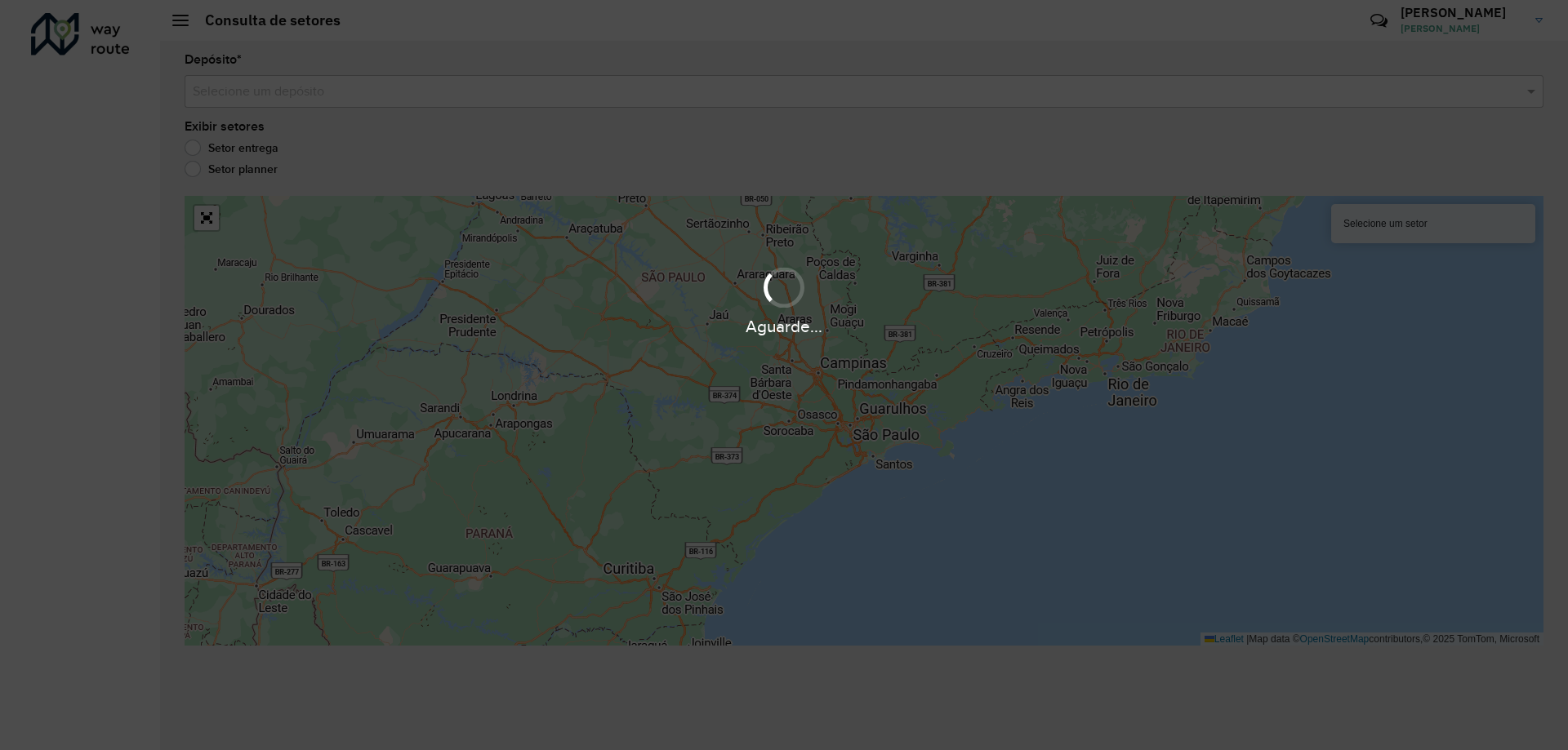
click at [372, 94] on div "Aguarde..." at bounding box center [784, 375] width 1568 height 750
click at [1020, 333] on div "Aguarde..." at bounding box center [784, 325] width 1568 height 25
click at [760, 375] on div "Aguarde..." at bounding box center [784, 375] width 1568 height 750
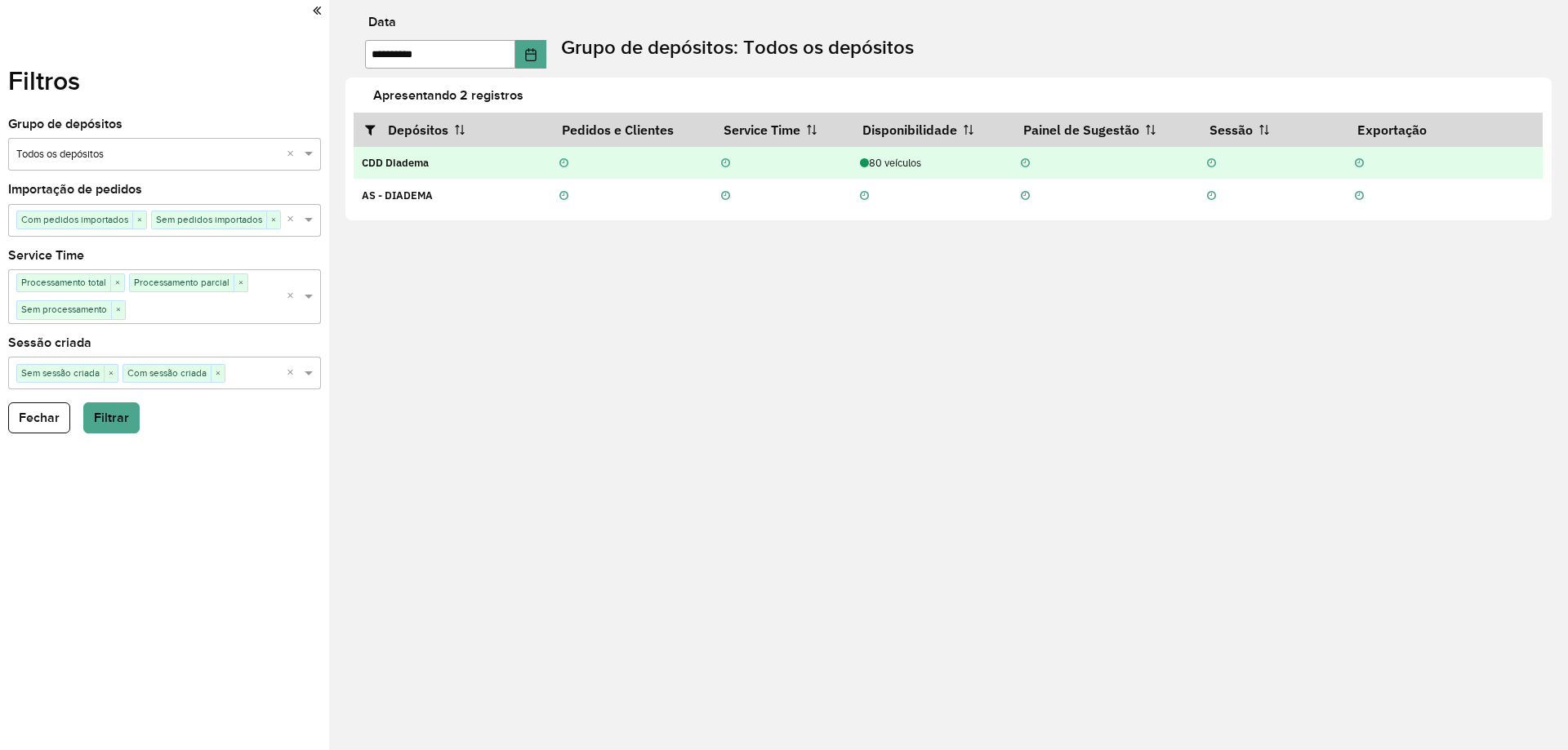
click at [461, 161] on td "CDD Diadema" at bounding box center [451, 163] width 197 height 33
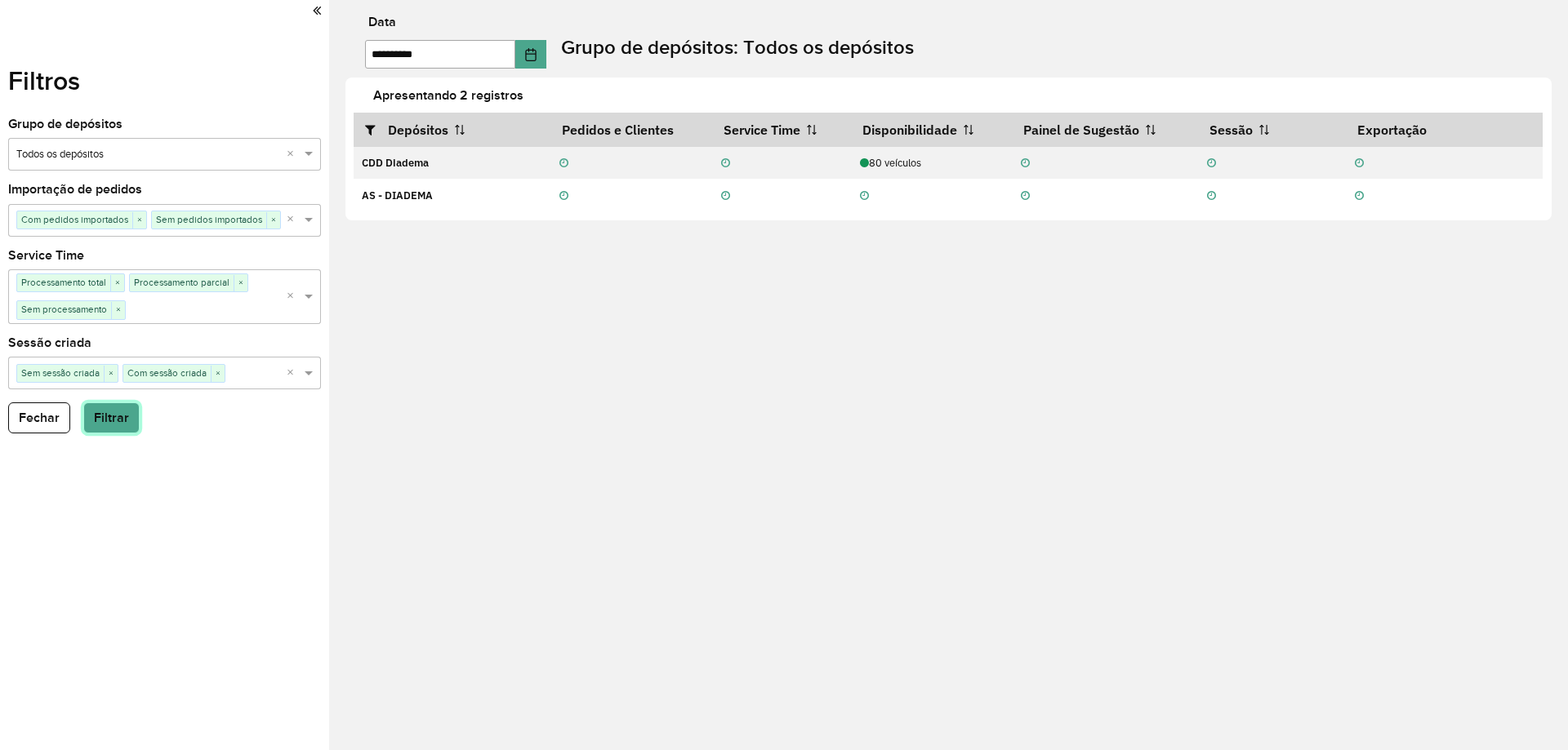
click at [95, 423] on button "Filtrar" at bounding box center [112, 418] width 57 height 31
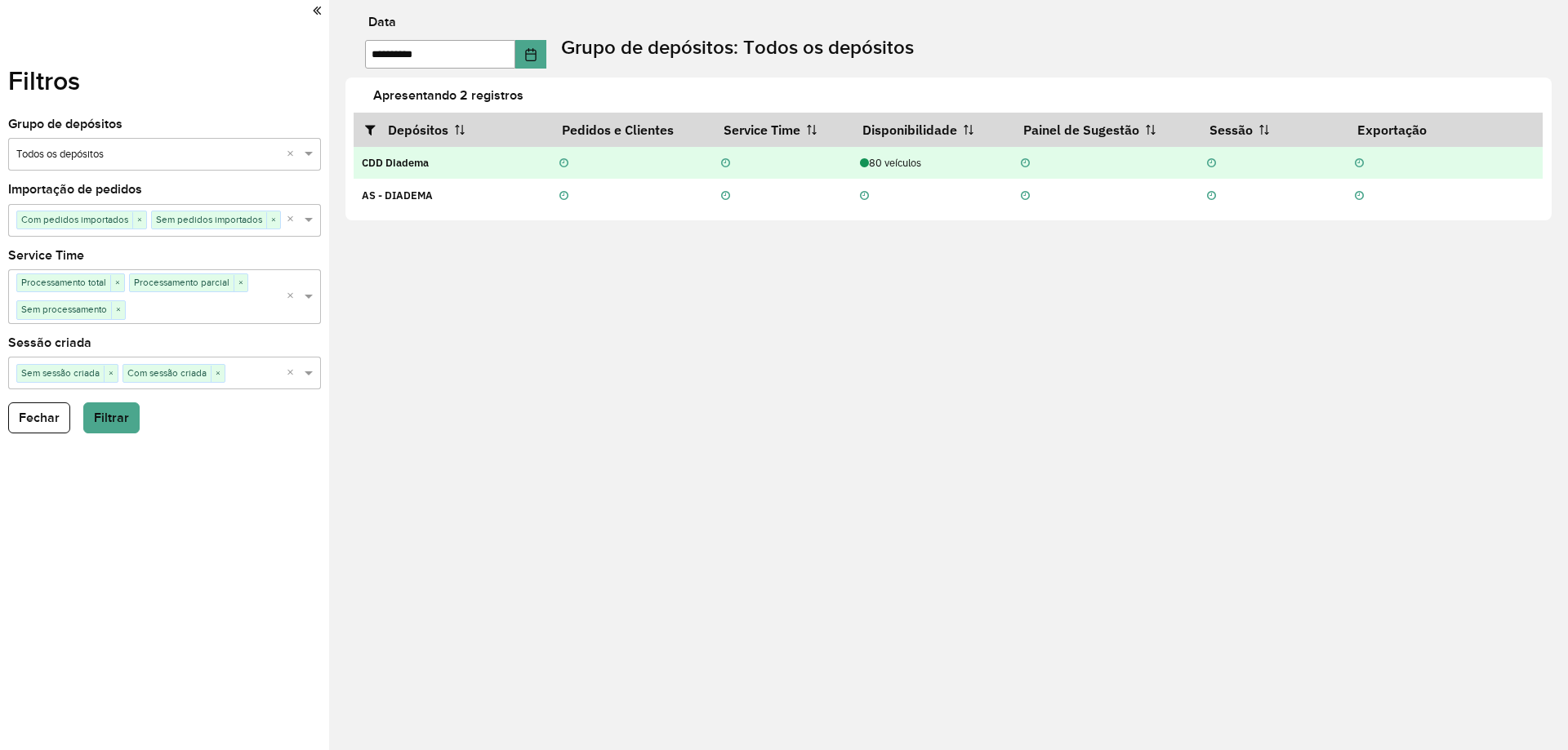
click at [416, 166] on strong "CDD Diadema" at bounding box center [395, 163] width 67 height 14
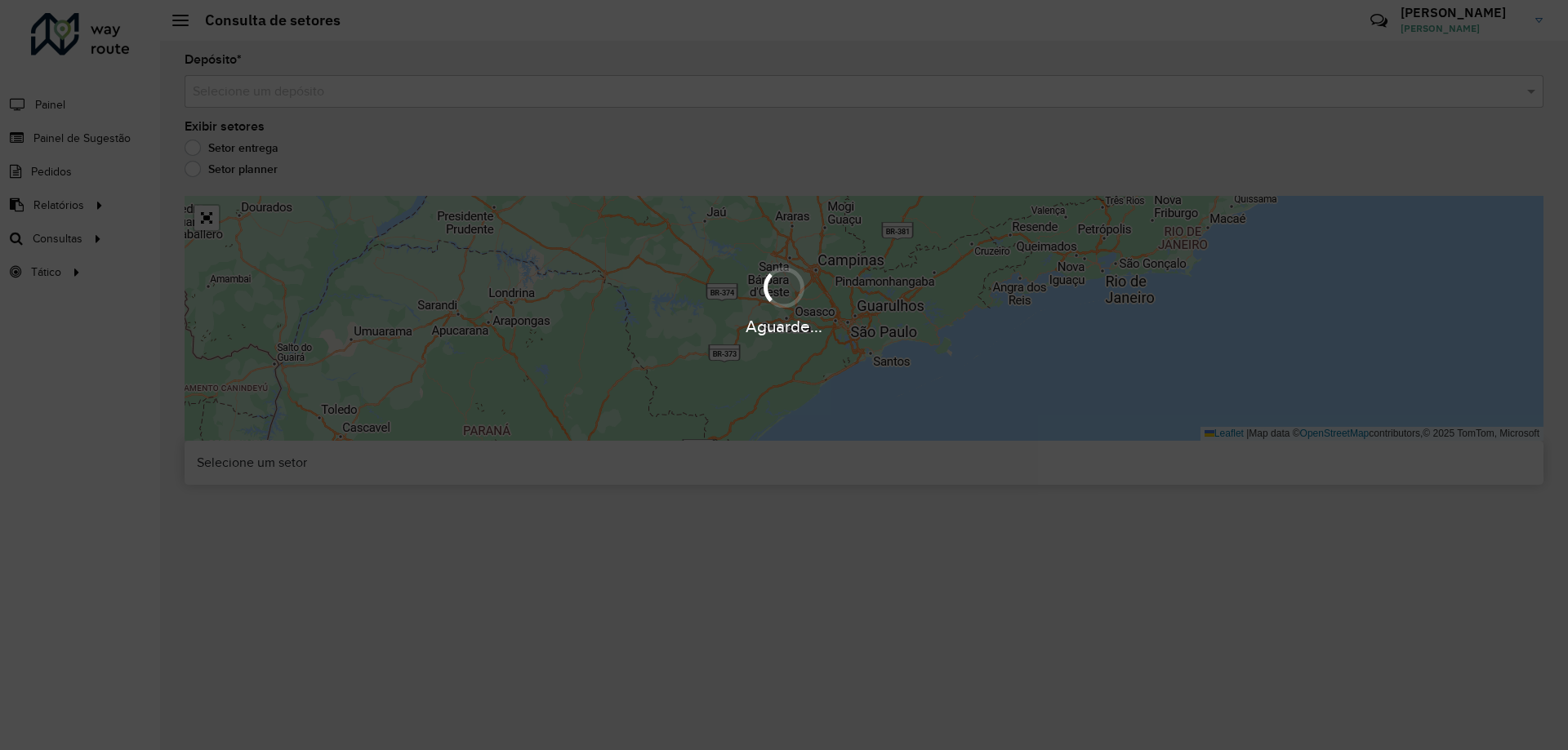
click at [408, 126] on div "Aguarde..." at bounding box center [784, 375] width 1568 height 750
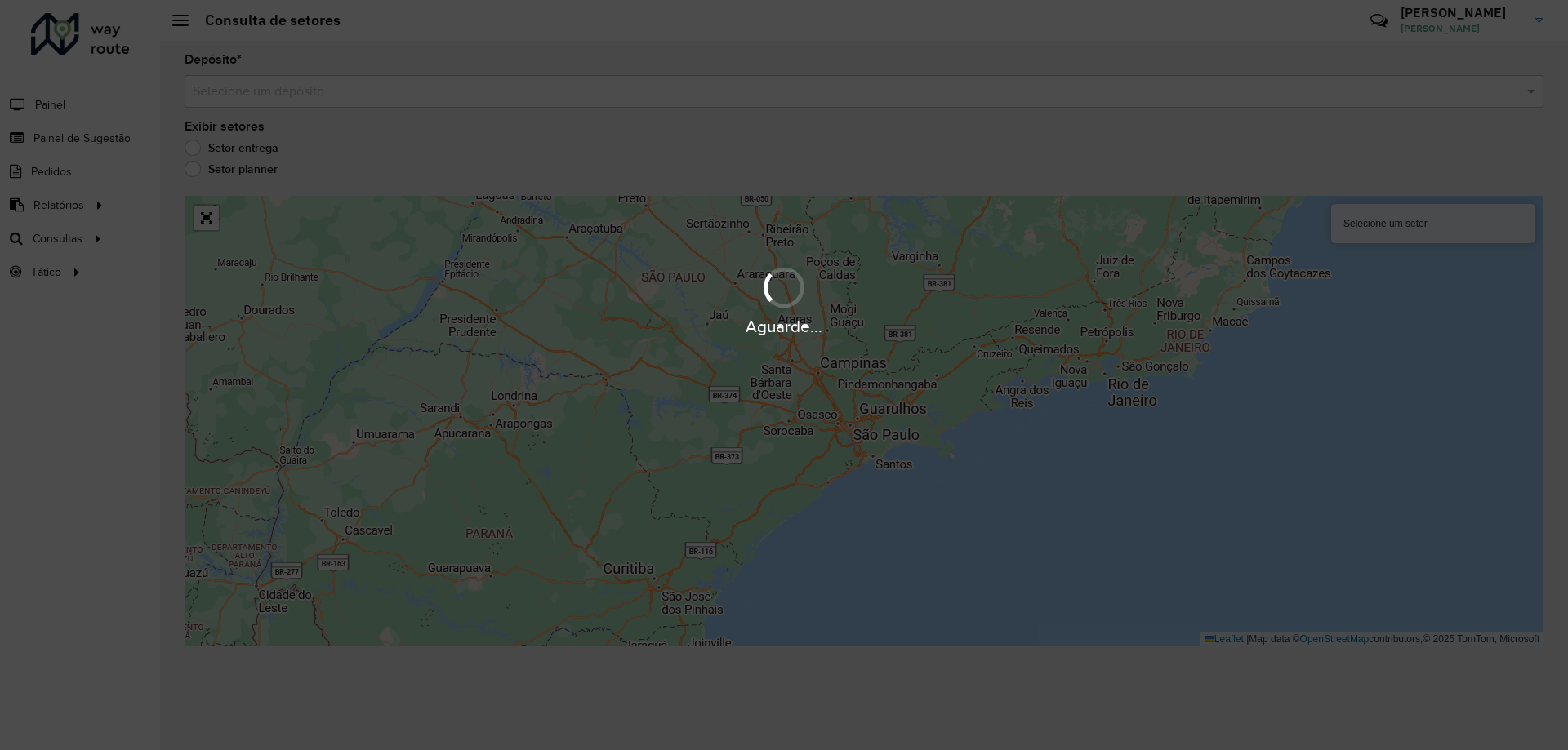
click at [953, 362] on div "Aguarde..." at bounding box center [784, 375] width 1568 height 750
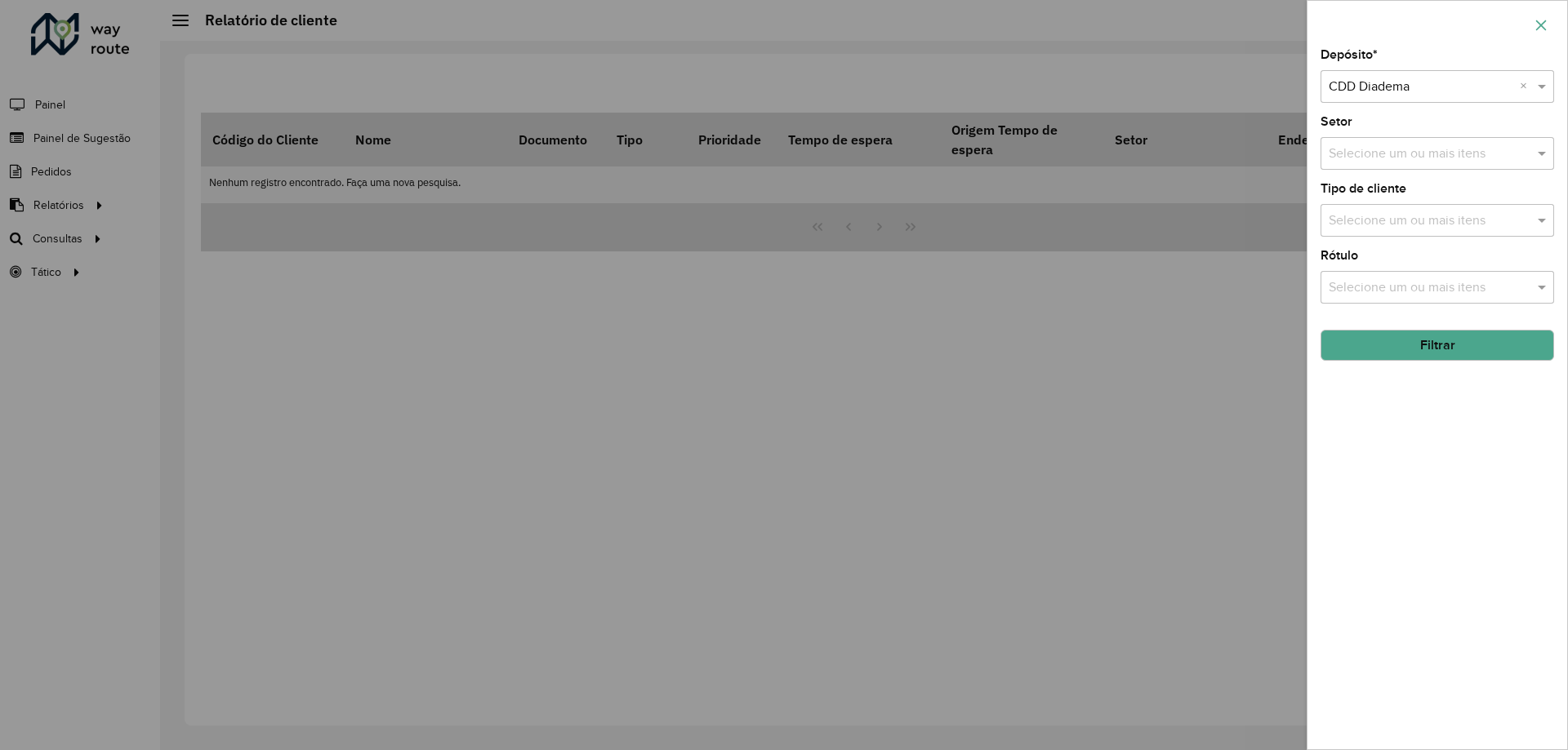
click at [1536, 24] on icon "button" at bounding box center [1541, 25] width 13 height 13
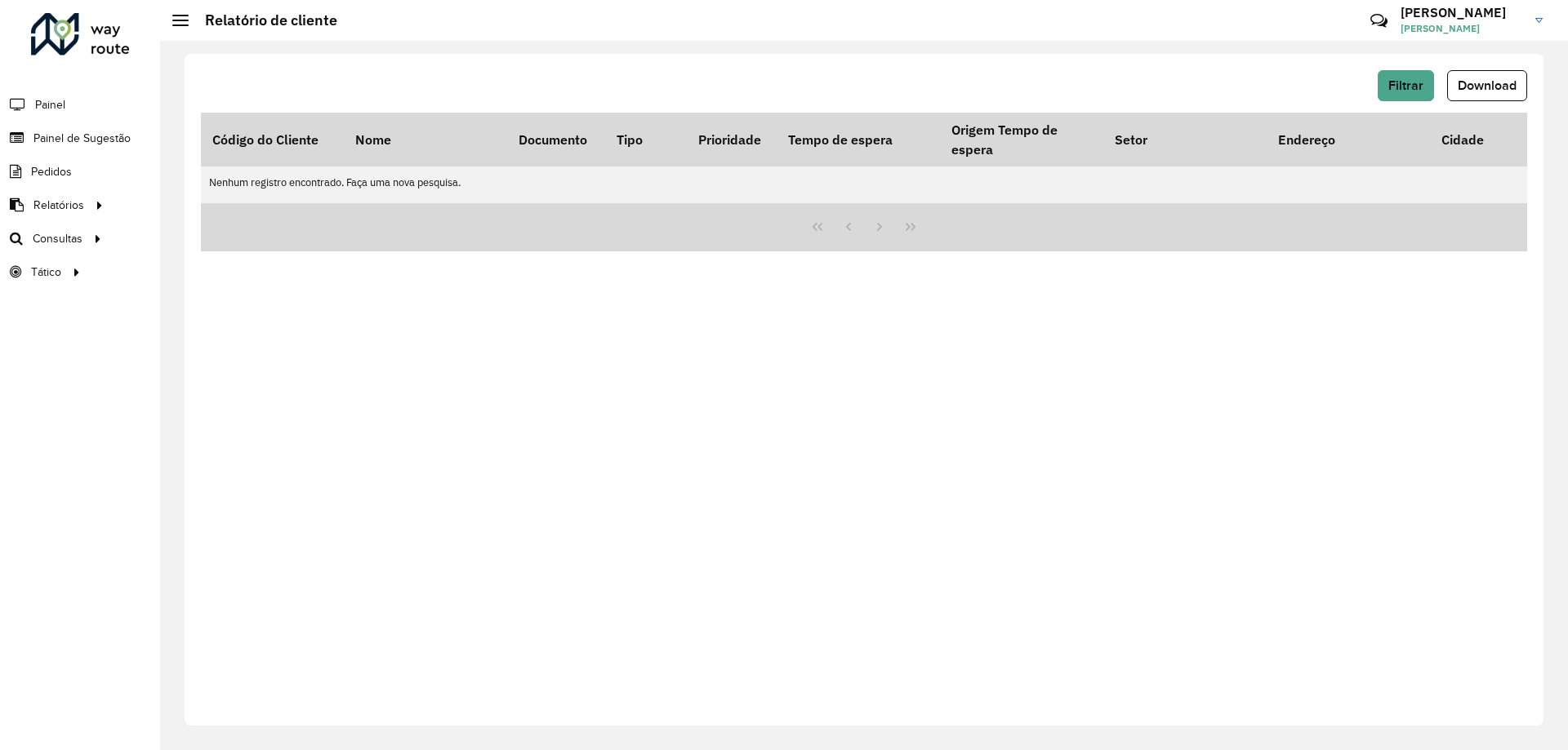
click at [1073, 62] on div "Filtrar Download Código do Cliente Nome Documento Tipo Prioridade Tempo de espe…" at bounding box center [863, 390] width 1359 height 672
